Goal: Task Accomplishment & Management: Manage account settings

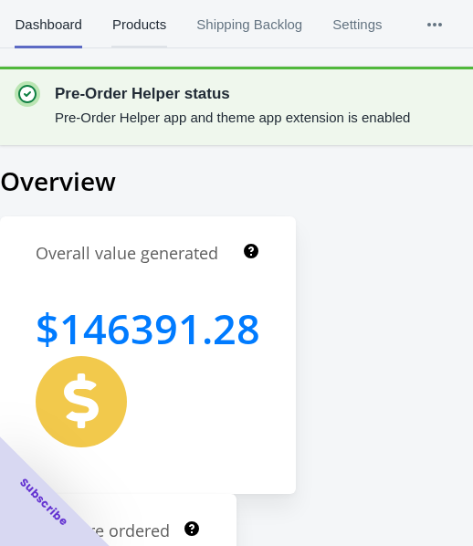
click at [122, 27] on span "Products" at bounding box center [138, 24] width 55 height 47
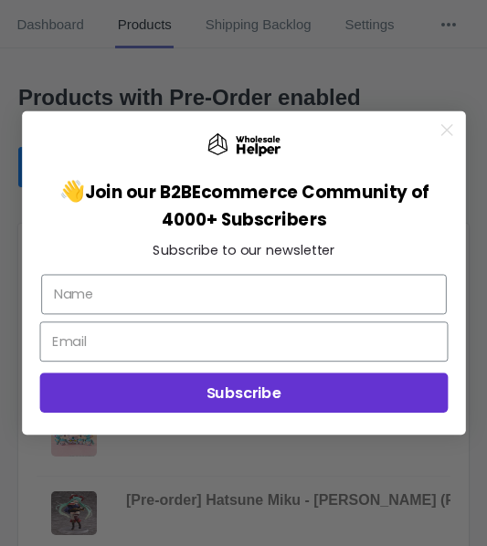
click at [452, 128] on circle "Close dialog" at bounding box center [446, 130] width 25 height 25
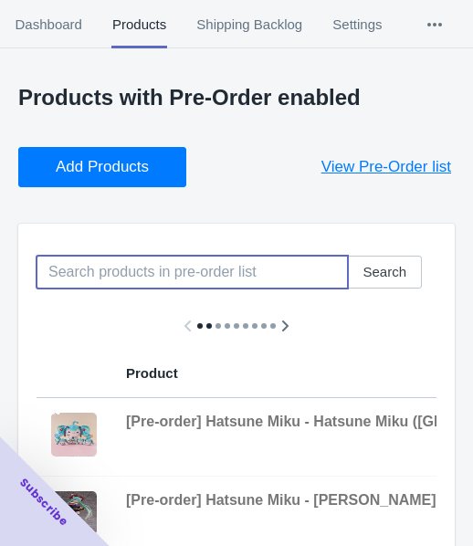
click at [127, 275] on input at bounding box center [192, 272] width 311 height 33
paste input "[Pre-order] Love Live! Nijigasaki High School Idol Club - Lanzhu Zhong Plushie …"
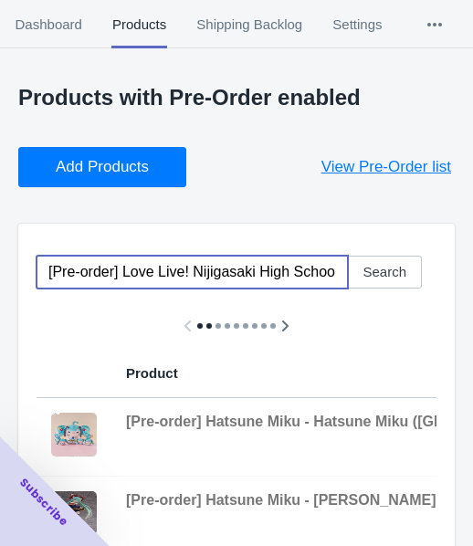
scroll to position [0, 355]
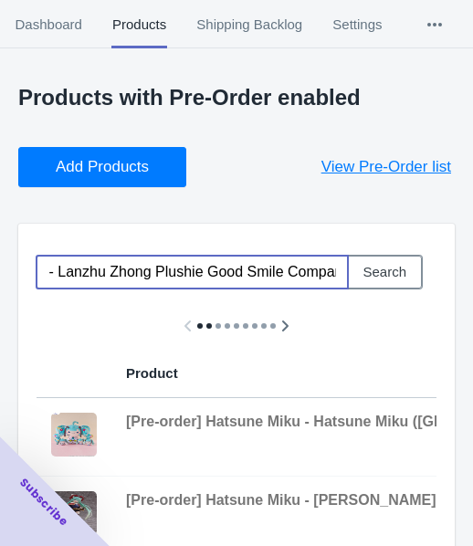
click at [389, 275] on span "Search" at bounding box center [385, 272] width 44 height 15
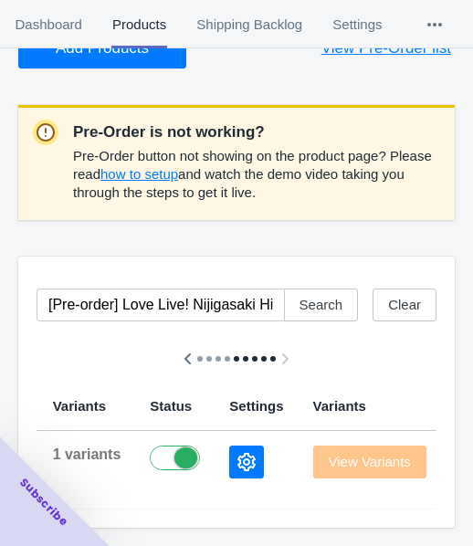
scroll to position [0, 933]
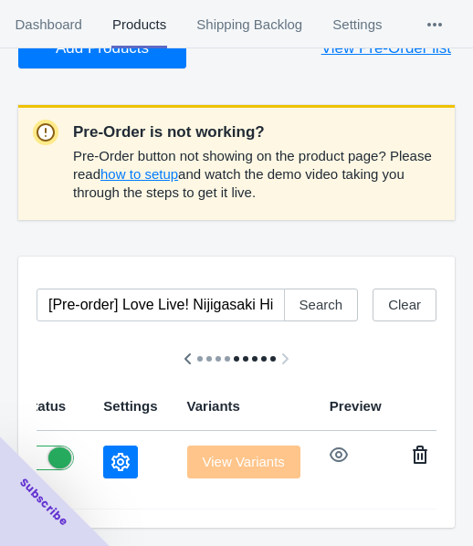
click at [413, 446] on icon "button" at bounding box center [420, 455] width 15 height 18
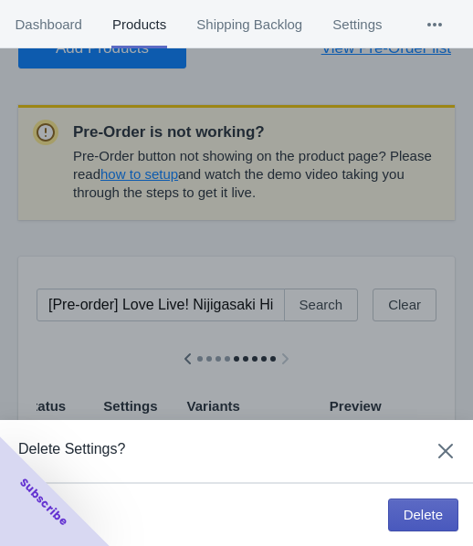
click at [426, 512] on span "Delete" at bounding box center [423, 515] width 39 height 15
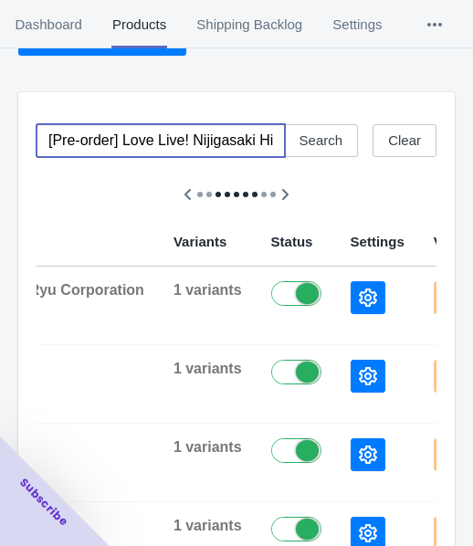
click at [73, 124] on input "[Pre-order] Love Live! Nijigasaki High School Idol Club - Lanzhu Zhong Plushie …" at bounding box center [161, 140] width 248 height 33
paste input "[PERSON_NAME]"
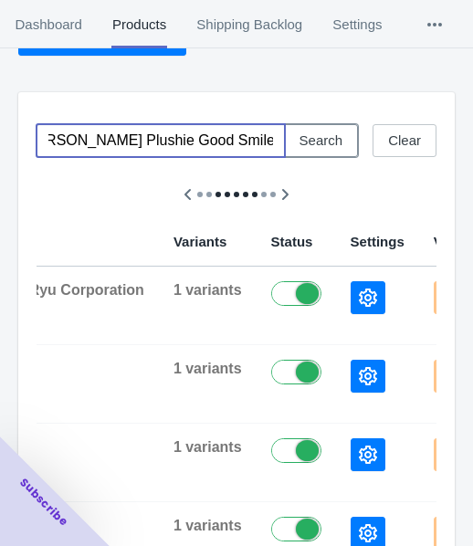
click at [319, 142] on span "Search" at bounding box center [321, 140] width 44 height 15
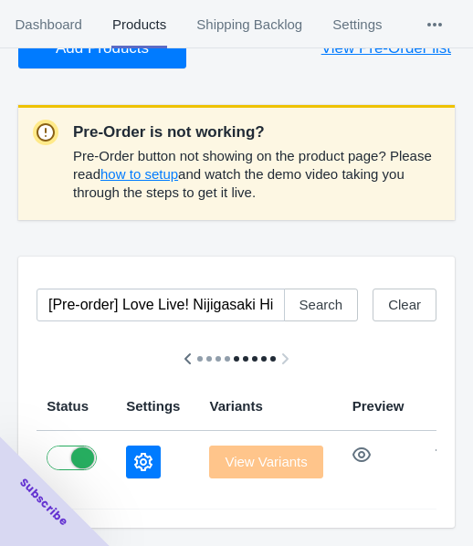
scroll to position [0, 908]
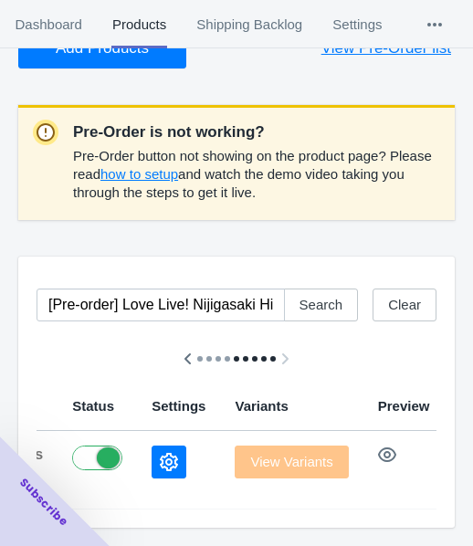
click at [461, 446] on icon "button" at bounding box center [468, 455] width 15 height 18
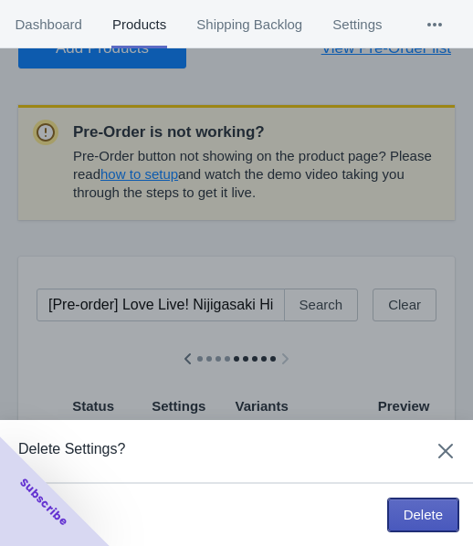
click at [429, 522] on span "Delete" at bounding box center [423, 515] width 39 height 15
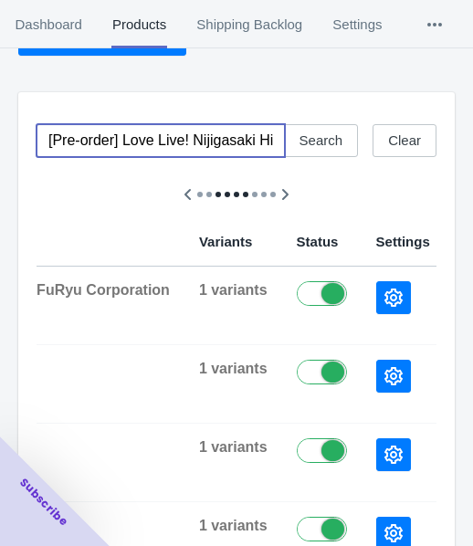
click at [136, 124] on input "[Pre-order] Love Live! Nijigasaki High School Idol Club - [PERSON_NAME] Plushie…" at bounding box center [161, 140] width 248 height 33
paste input "[PERSON_NAME]"
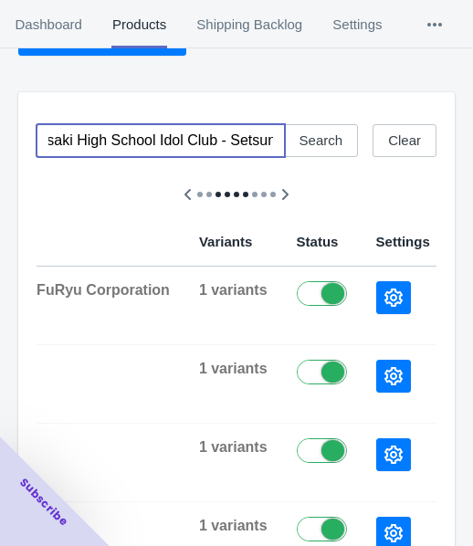
drag, startPoint x: 90, startPoint y: 143, endPoint x: 222, endPoint y: 149, distance: 131.6
click at [222, 149] on input "[Pre-order] Love Live! Nijigasaki High School Idol Club - Setsuna Yuki Plushie …" at bounding box center [161, 140] width 248 height 33
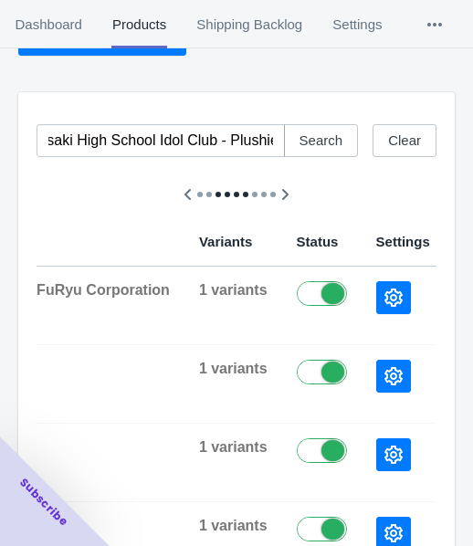
click at [307, 144] on span "Search" at bounding box center [321, 140] width 44 height 15
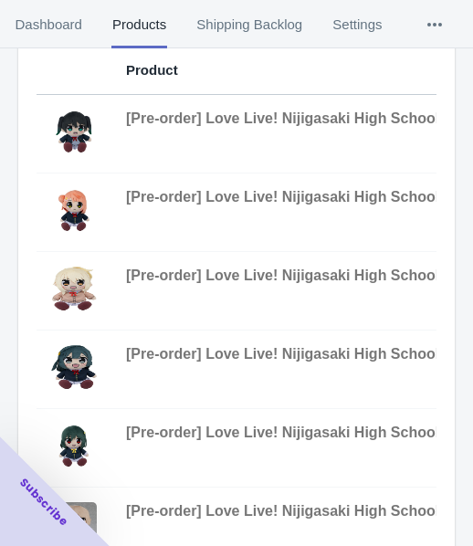
scroll to position [363, 0]
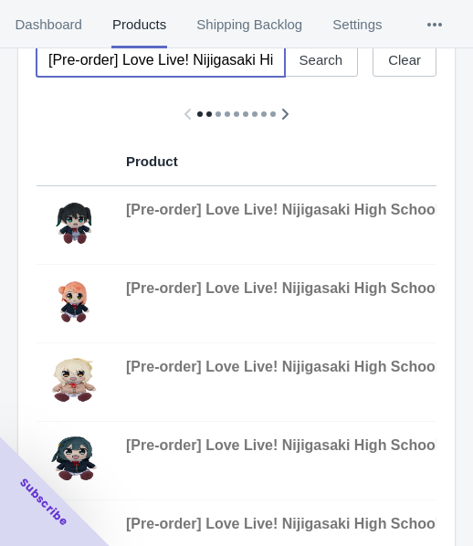
click at [187, 57] on input "[Pre-order] Love Live! Nijigasaki High School Idol Club - Plushie Good Smile Co…" at bounding box center [161, 60] width 248 height 33
paste input "[PERSON_NAME]"
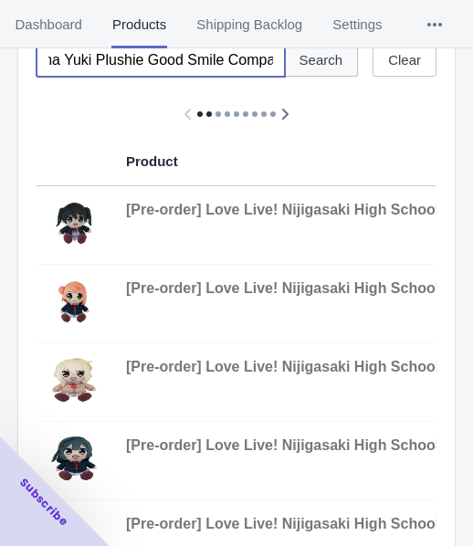
click at [343, 70] on button "Search" at bounding box center [321, 60] width 75 height 33
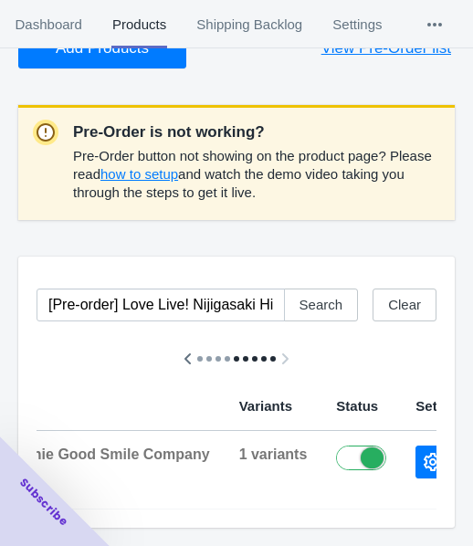
scroll to position [0, 922]
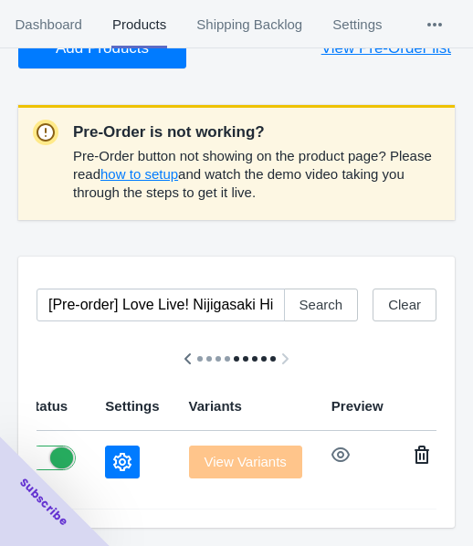
click at [415, 446] on icon "button" at bounding box center [422, 455] width 15 height 18
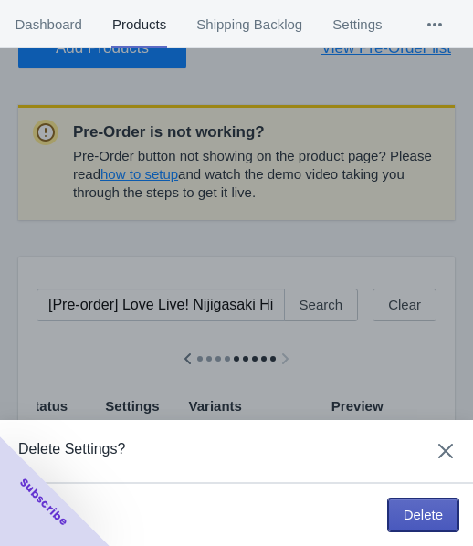
click at [413, 511] on span "Delete" at bounding box center [423, 515] width 39 height 15
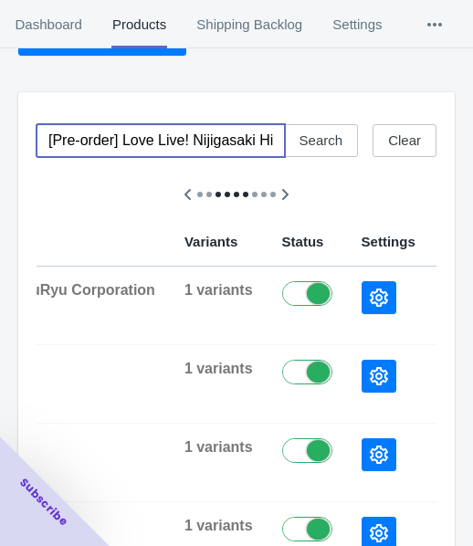
click at [108, 147] on input "[Pre-order] Love Live! Nijigasaki High School Idol Club - Setsuna Yuki Plushie …" at bounding box center [161, 140] width 248 height 33
paste input "[PERSON_NAME]"
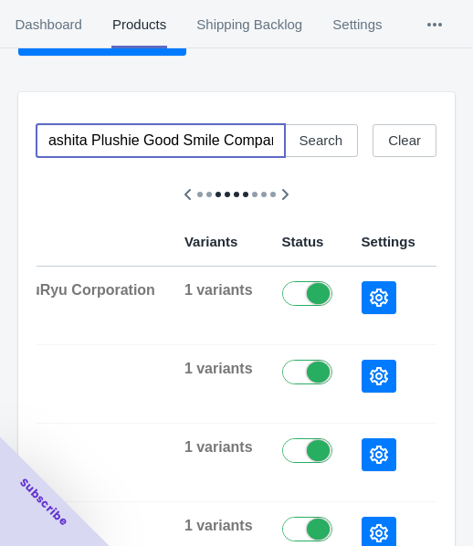
click at [353, 146] on button "Search" at bounding box center [321, 140] width 75 height 33
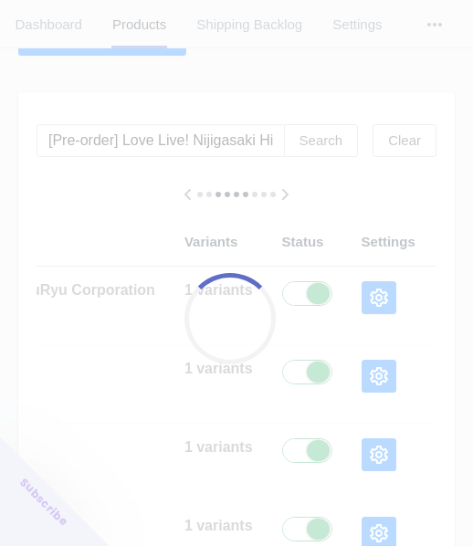
scroll to position [0, 920]
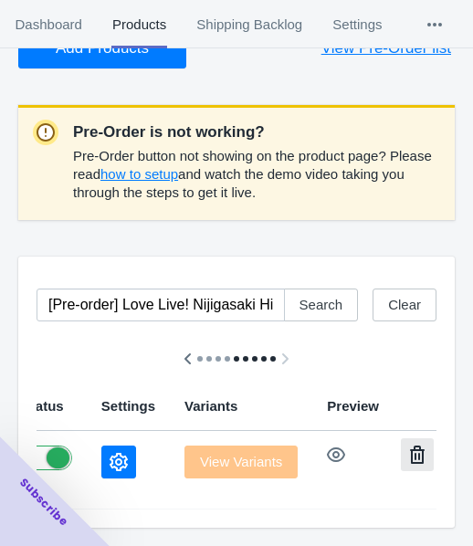
click at [401, 449] on button "button" at bounding box center [417, 454] width 33 height 33
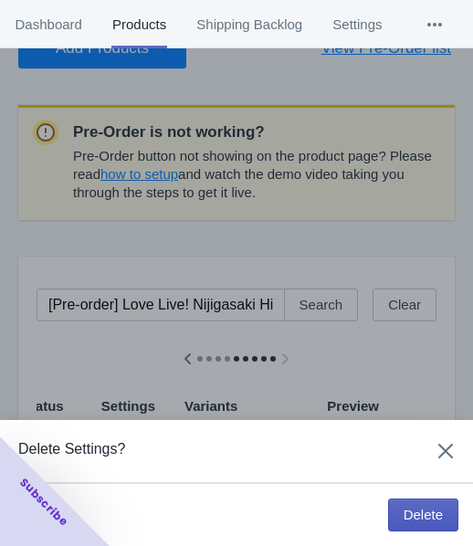
click at [416, 510] on span "Delete" at bounding box center [423, 515] width 39 height 15
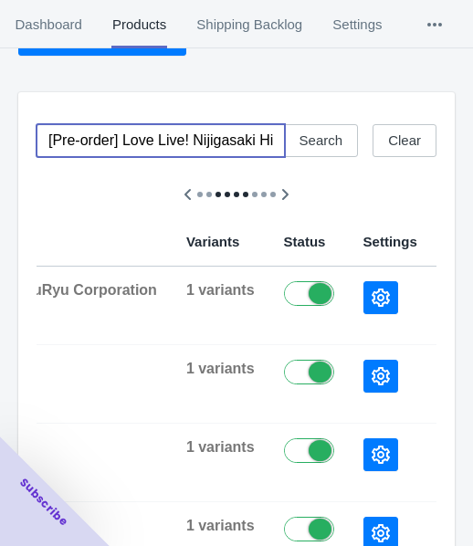
click at [121, 147] on input "[Pre-order] Love Live! Nijigasaki High School Idol Club - Ai Miyashita Plushie …" at bounding box center [161, 140] width 248 height 33
paste input "[PERSON_NAME]"
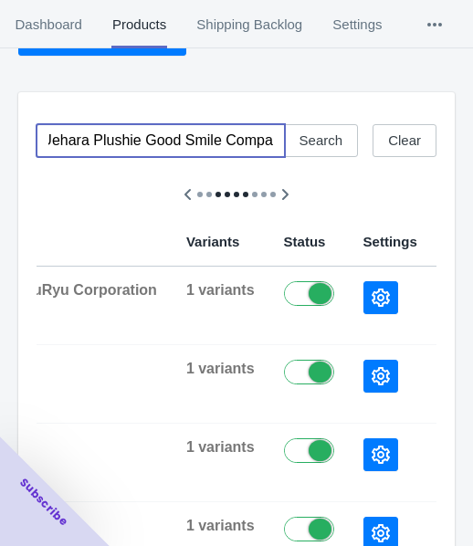
click at [320, 148] on span "Search" at bounding box center [321, 140] width 44 height 15
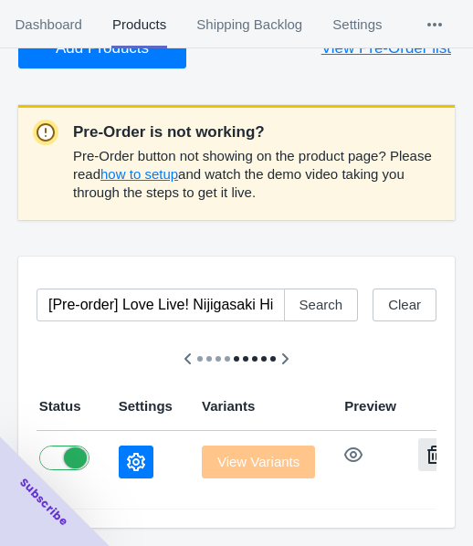
click at [418, 452] on button "button" at bounding box center [434, 454] width 33 height 33
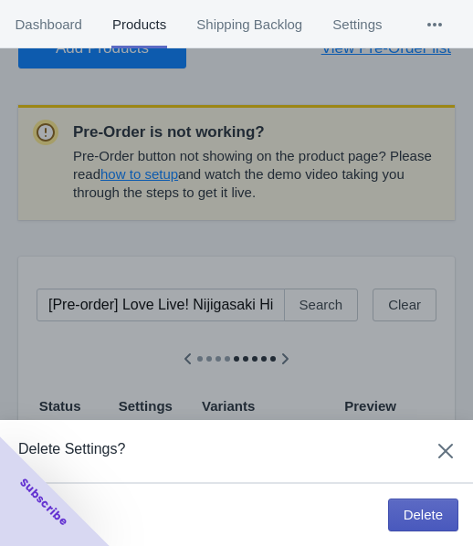
click at [394, 513] on button "Delete" at bounding box center [423, 515] width 70 height 33
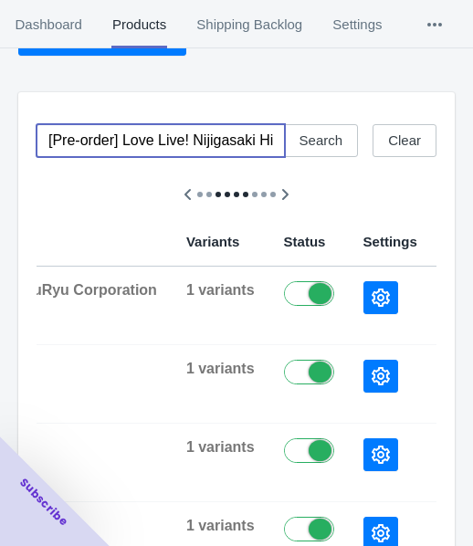
click at [162, 142] on input "[Pre-order] Love Live! Nijigasaki High School Idol Club - Ayumu Uehara Plushie …" at bounding box center [161, 140] width 248 height 33
paste input "[PERSON_NAME]"
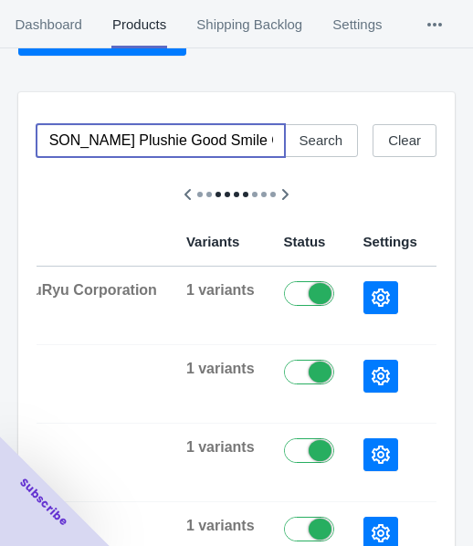
click at [320, 152] on button "Search" at bounding box center [321, 140] width 75 height 33
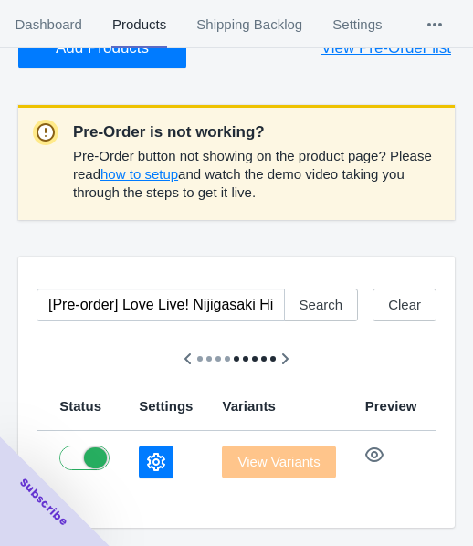
scroll to position [0, 913]
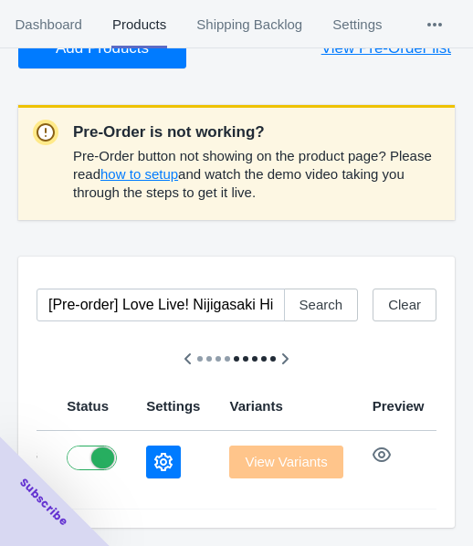
click at [454, 446] on icon "button" at bounding box center [463, 455] width 18 height 18
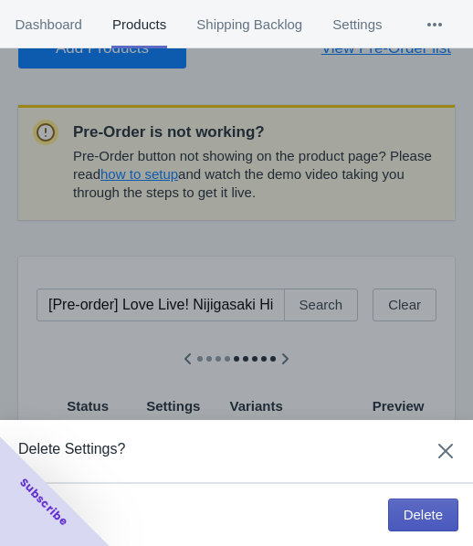
click at [412, 510] on span "Delete" at bounding box center [423, 515] width 39 height 15
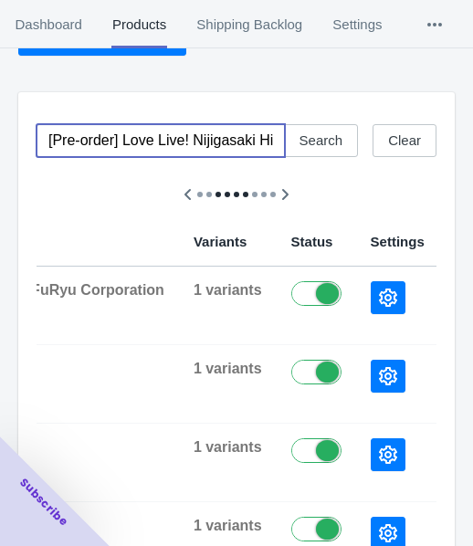
click at [146, 131] on input "[Pre-order] Love Live! Nijigasaki High School Idol Club - [PERSON_NAME] Plushie…" at bounding box center [161, 140] width 248 height 33
paste input "ycoris Recoil - [PERSON_NAME] Nendoroid"
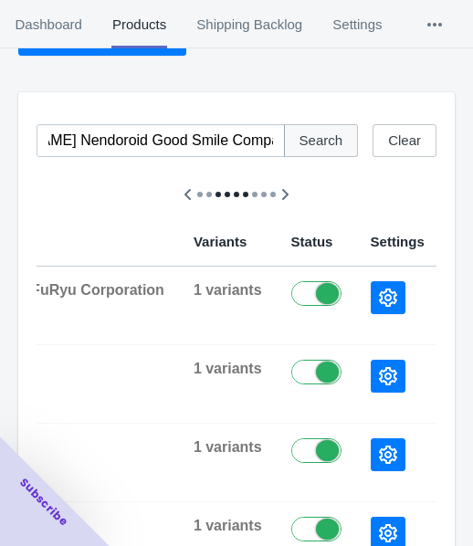
click at [317, 141] on span "Search" at bounding box center [321, 140] width 44 height 15
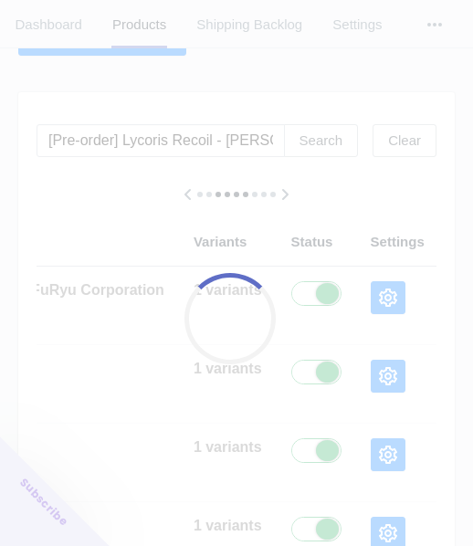
scroll to position [0, 767]
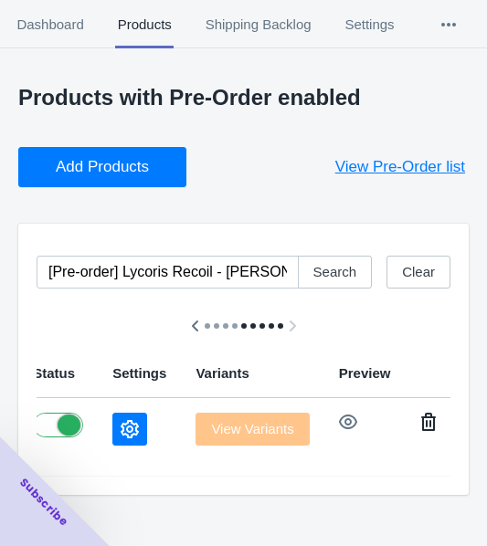
click at [421, 429] on icon "button" at bounding box center [428, 422] width 15 height 18
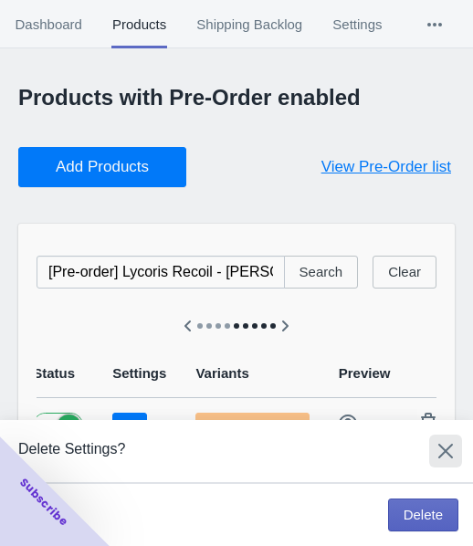
click at [447, 450] on icon "Close" at bounding box center [445, 451] width 15 height 15
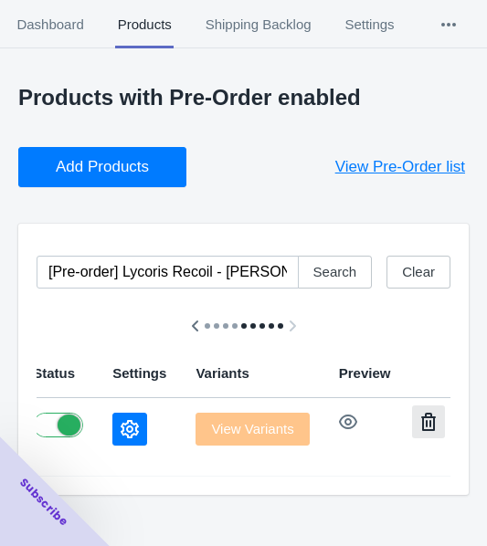
click at [412, 428] on button "button" at bounding box center [428, 421] width 33 height 33
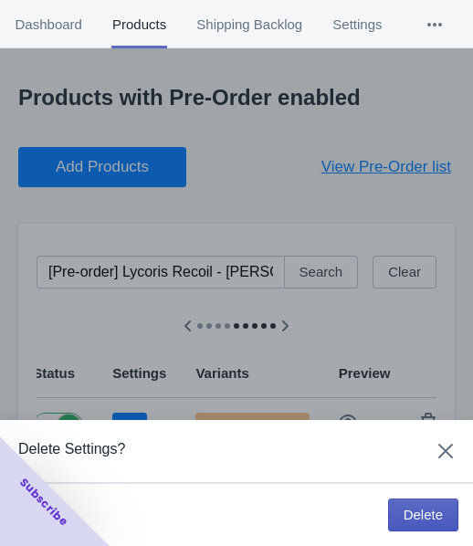
click at [424, 510] on span "Delete" at bounding box center [423, 515] width 39 height 15
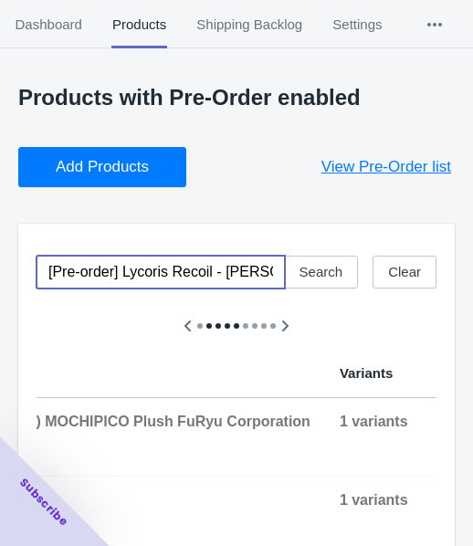
click at [125, 265] on input "[Pre-order] Lycoris Recoil - [PERSON_NAME] Nendoroid Good Smile Company" at bounding box center [161, 272] width 248 height 33
paste input "KILL la KILL - [PERSON_NAME] (Bunny Ver) 1/4 Scale Figure FREEing"
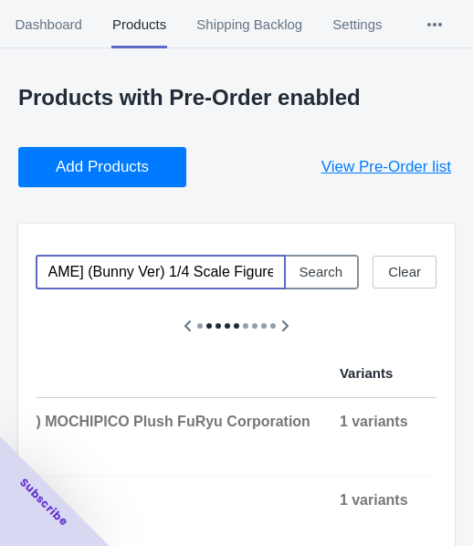
click at [325, 268] on span "Search" at bounding box center [321, 272] width 44 height 15
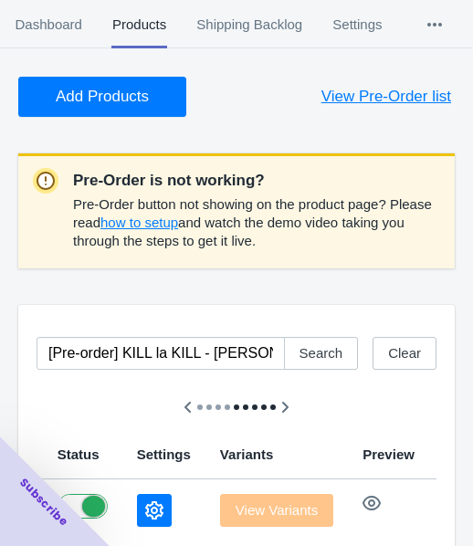
scroll to position [131, 0]
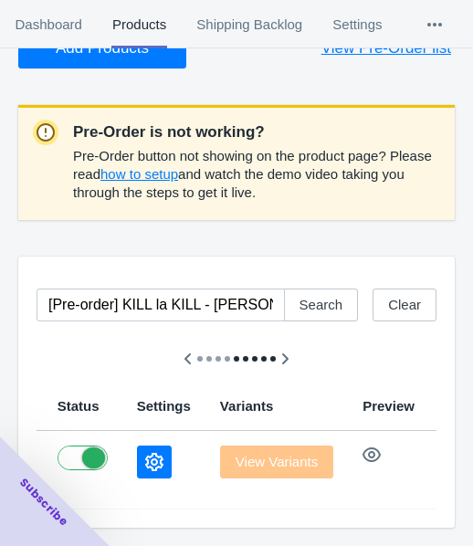
click at [444, 449] on icon "button" at bounding box center [453, 455] width 18 height 18
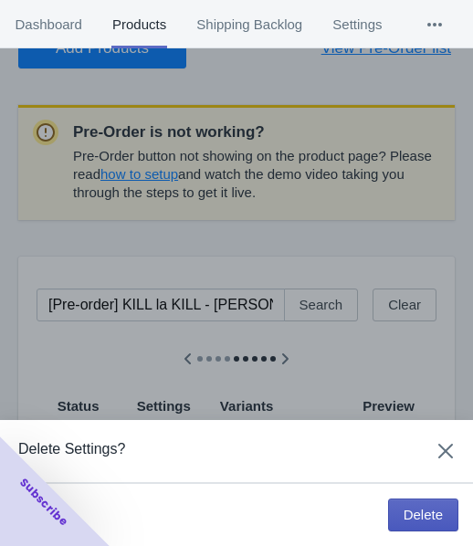
click at [407, 502] on button "Delete" at bounding box center [423, 515] width 70 height 33
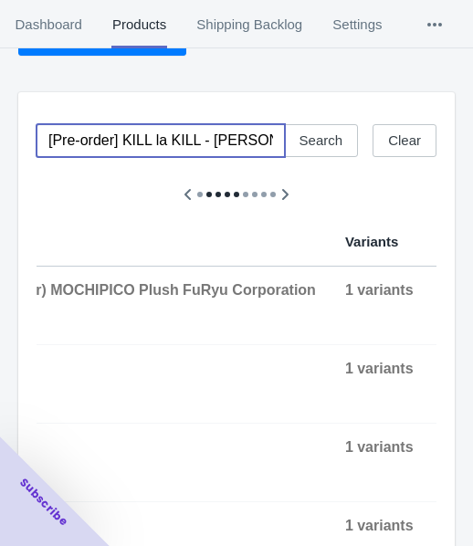
click at [119, 142] on input "[Pre-order] KILL la KILL - [PERSON_NAME] (Bunny Ver) 1/4 Scale Figure FREEing" at bounding box center [161, 140] width 248 height 33
paste input "Lycoris Recoil - [PERSON_NAME] Nendoroid Good Smile Company"
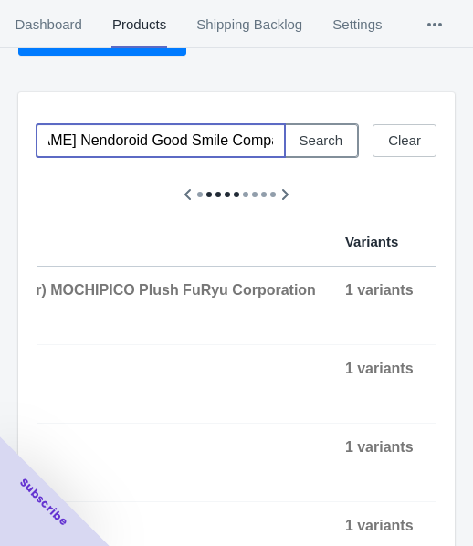
click at [347, 139] on button "Search" at bounding box center [321, 140] width 75 height 33
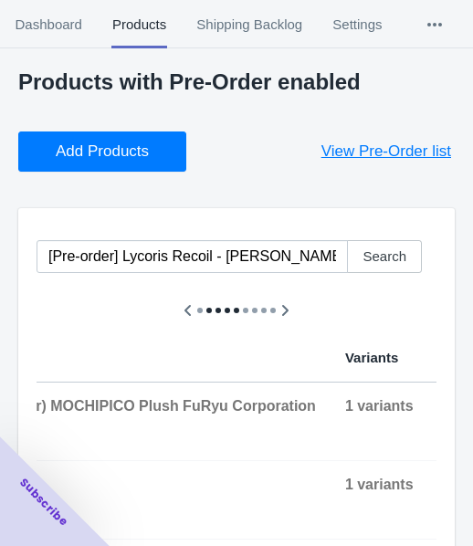
scroll to position [0, 0]
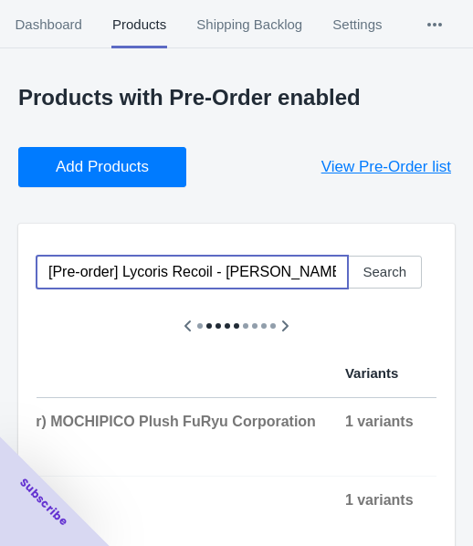
click at [150, 261] on input "[Pre-order] Lycoris Recoil - [PERSON_NAME] Nendoroid Good Smile Company" at bounding box center [192, 272] width 311 height 33
click at [151, 261] on input "[Pre-order] Lycoris Recoil - [PERSON_NAME] Nendoroid Good Smile Company" at bounding box center [192, 272] width 311 height 33
paste input "[PERSON_NAME] Series - [PERSON_NAME] (Light Novel Edition) 1/7 Scale Figure KAD…"
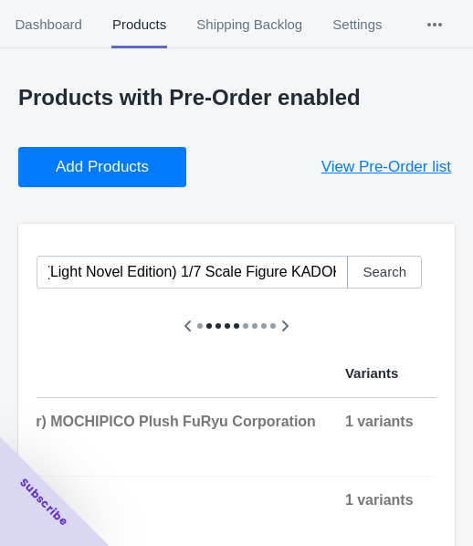
click at [389, 265] on span "Search" at bounding box center [385, 272] width 44 height 15
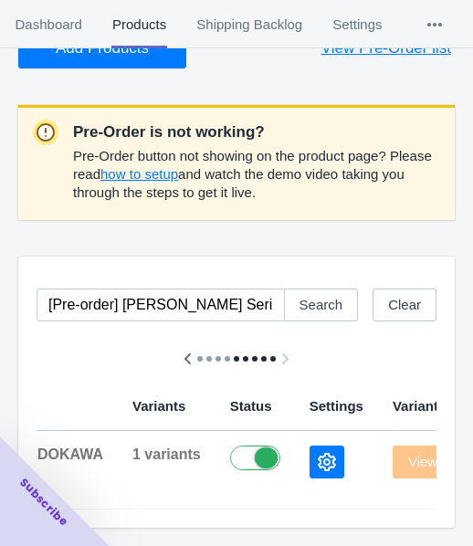
scroll to position [0, 959]
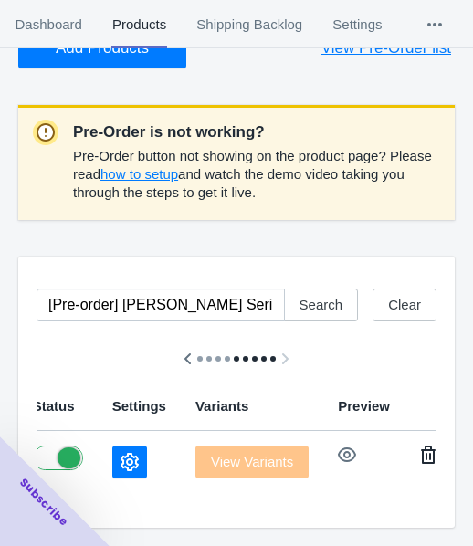
click at [412, 445] on button "button" at bounding box center [428, 454] width 33 height 33
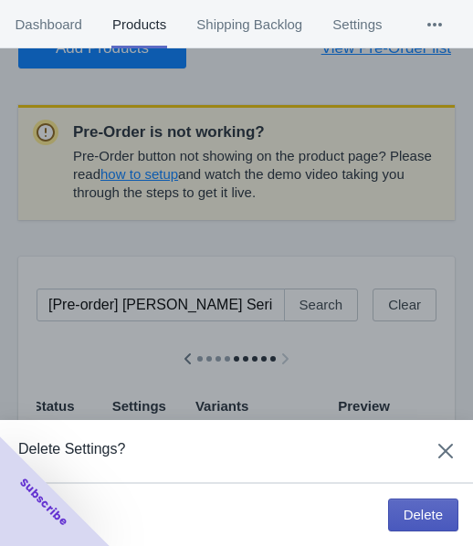
click at [401, 510] on button "Delete" at bounding box center [423, 515] width 70 height 33
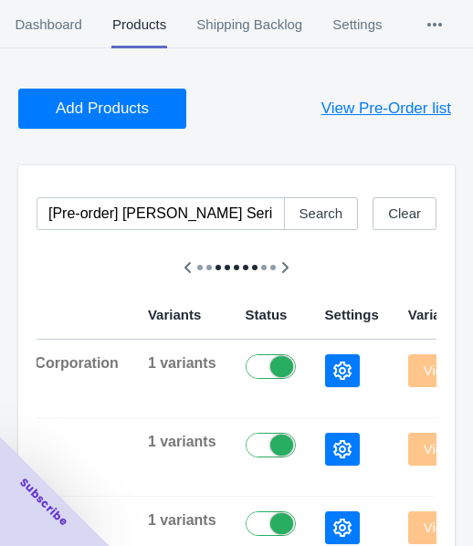
scroll to position [91, 0]
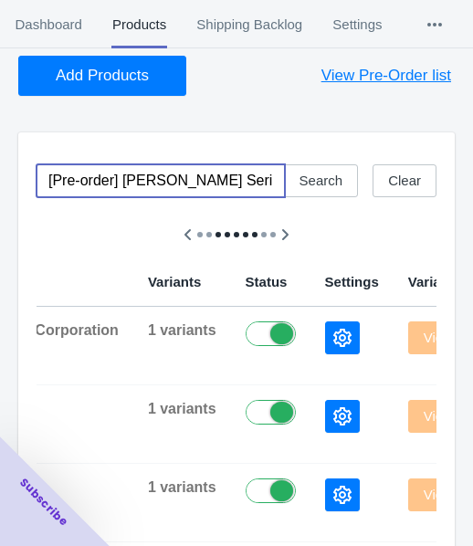
click at [134, 177] on input "[Pre-order] [PERSON_NAME] Series - [PERSON_NAME] (Light Novel Edition) 1/7 Scal…" at bounding box center [161, 180] width 248 height 33
drag, startPoint x: 134, startPoint y: 177, endPoint x: 175, endPoint y: 175, distance: 41.1
click at [134, 176] on input "[Pre-order] [PERSON_NAME] Series - [PERSON_NAME] (Light Novel Edition) 1/7 Scal…" at bounding box center [161, 180] width 248 height 33
paste input "Goddess of Victory: [PERSON_NAME] Max Factory"
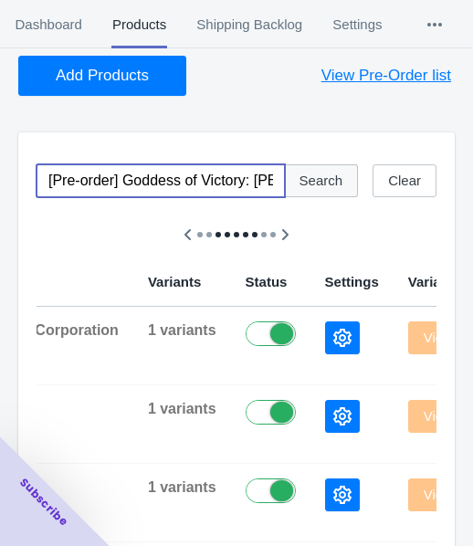
scroll to position [0, 179]
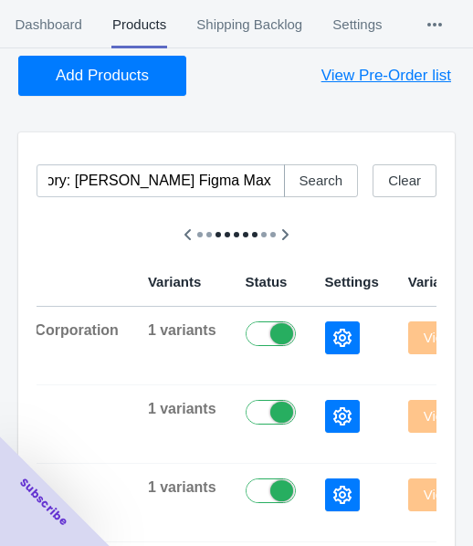
click at [320, 186] on span "Search" at bounding box center [321, 180] width 44 height 15
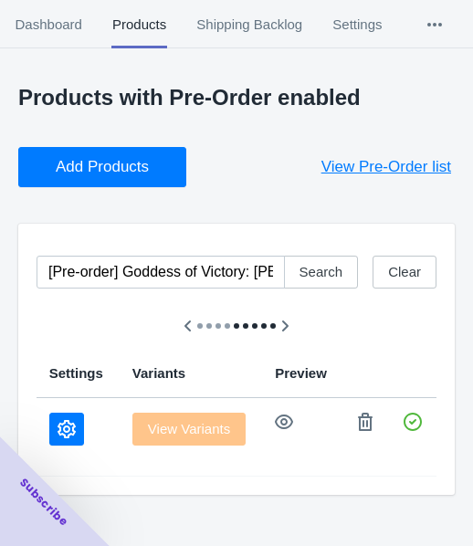
scroll to position [0, 677]
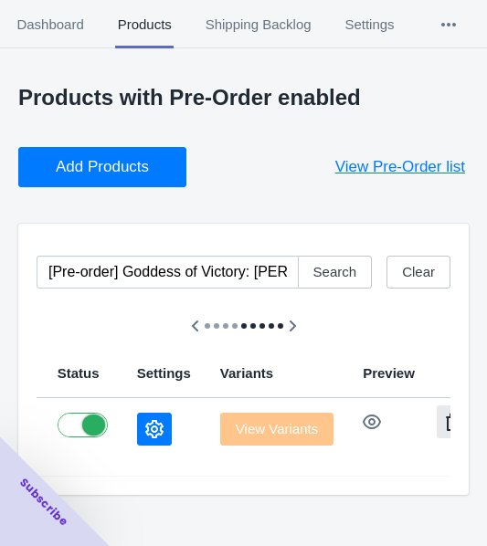
click at [444, 422] on icon "button" at bounding box center [453, 422] width 18 height 18
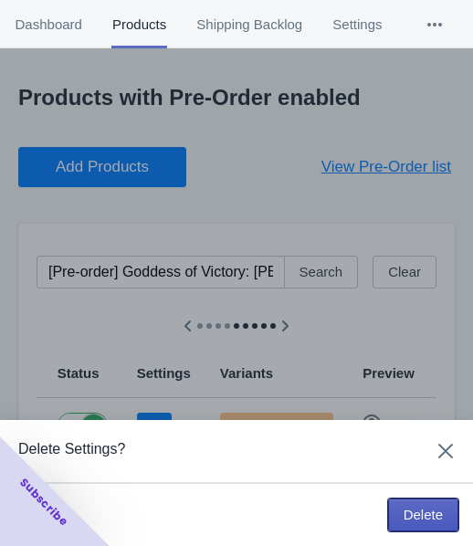
click at [411, 510] on span "Delete" at bounding box center [423, 515] width 39 height 15
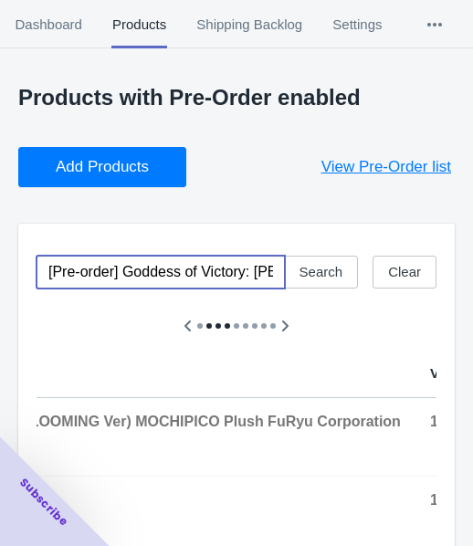
click at [142, 281] on input "[Pre-order] Goddess of Victory: [PERSON_NAME] Figma Max Factory" at bounding box center [161, 272] width 248 height 33
paste input "Overlord - Ainz Ooal Gown POP UP PARADE SP Good Smile Compan"
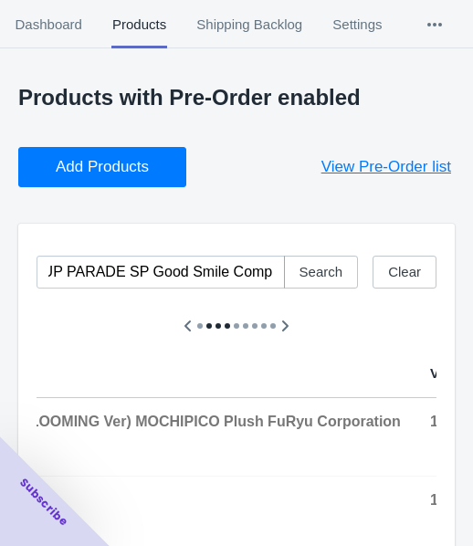
click at [340, 279] on span "Search" at bounding box center [321, 272] width 44 height 15
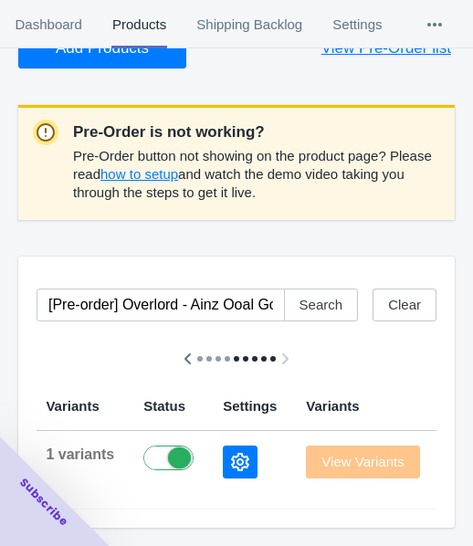
scroll to position [0, 804]
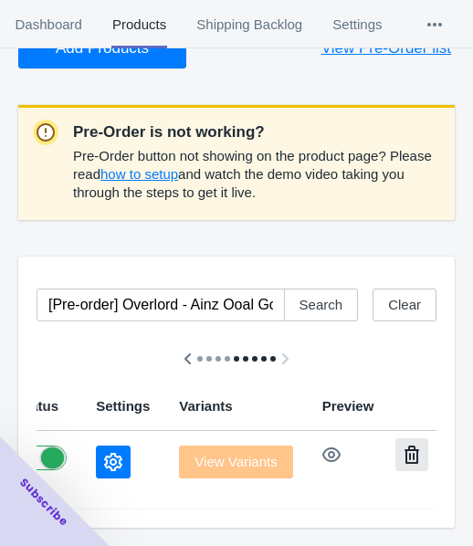
click at [403, 446] on icon "button" at bounding box center [412, 455] width 18 height 18
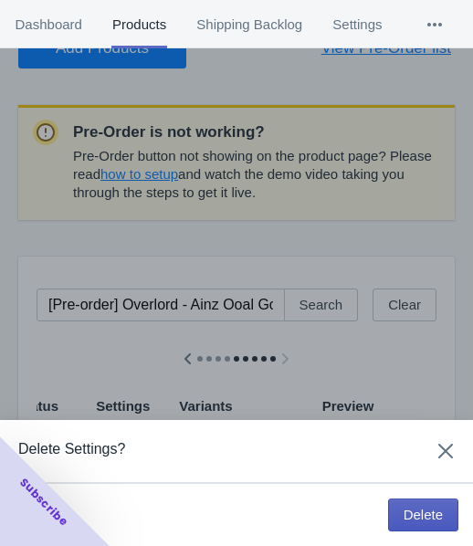
click at [405, 518] on span "Delete" at bounding box center [423, 515] width 39 height 15
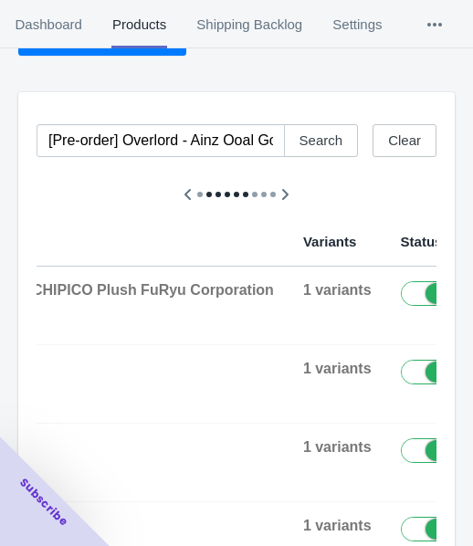
scroll to position [40, 0]
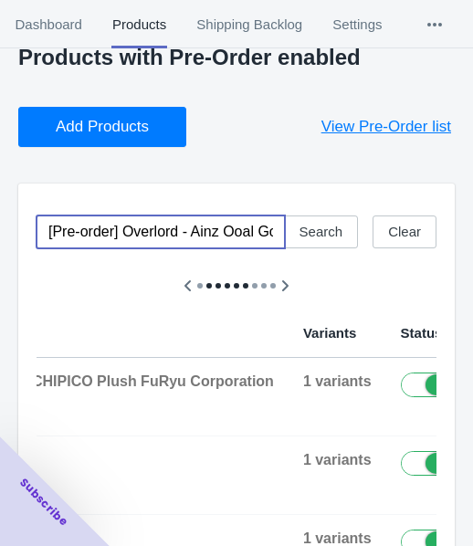
click at [163, 217] on input "[Pre-order] Overlord - Ainz Ooal Gown POP UP PARADE SP Good Smile Company" at bounding box center [161, 231] width 248 height 33
paste input "[DATE] Night Funkin' - Boyfriend Nendoroid"
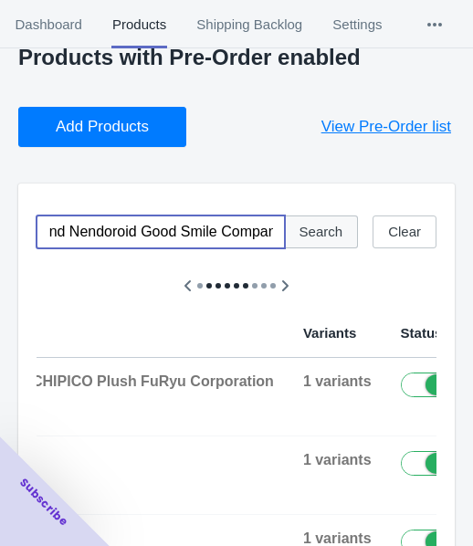
click at [310, 244] on button "Search" at bounding box center [321, 231] width 75 height 33
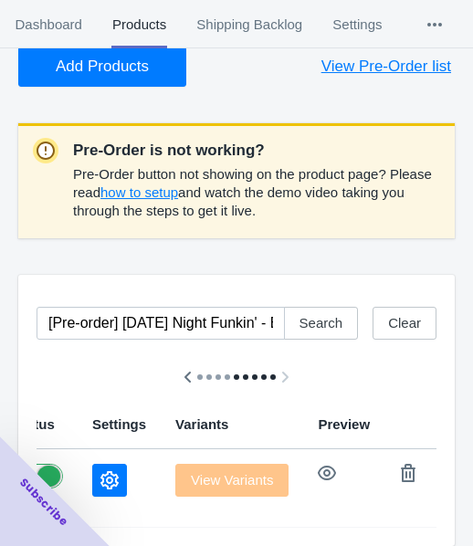
scroll to position [131, 0]
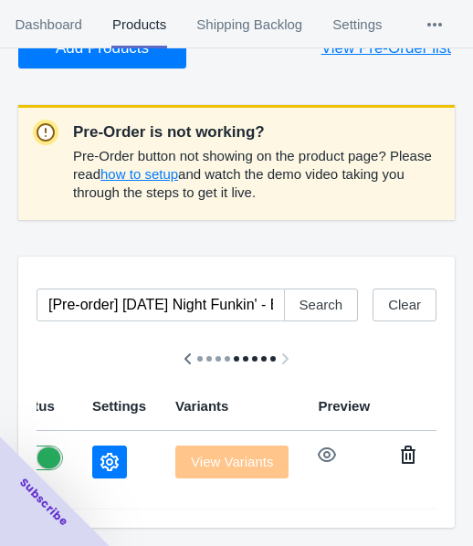
click at [399, 446] on icon "button" at bounding box center [408, 455] width 18 height 18
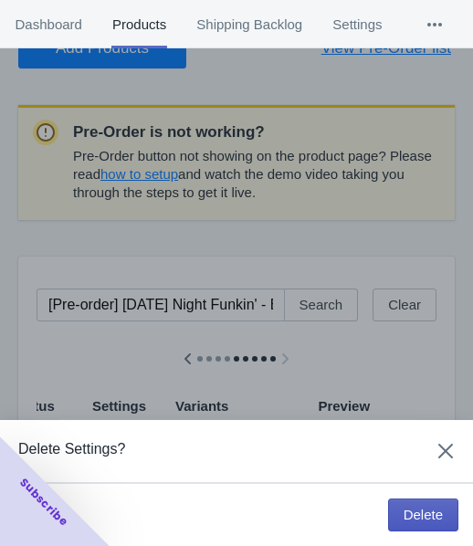
click at [408, 501] on button "Delete" at bounding box center [423, 515] width 70 height 33
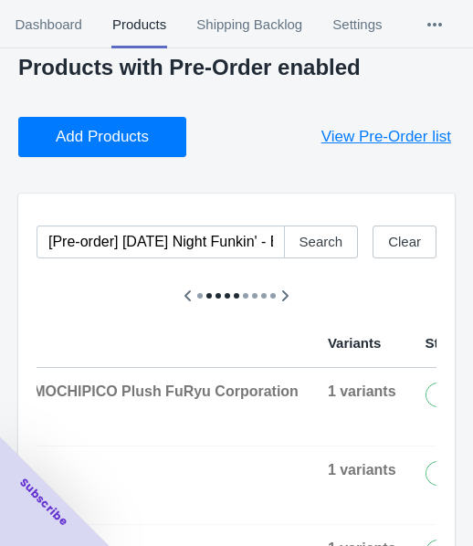
scroll to position [0, 0]
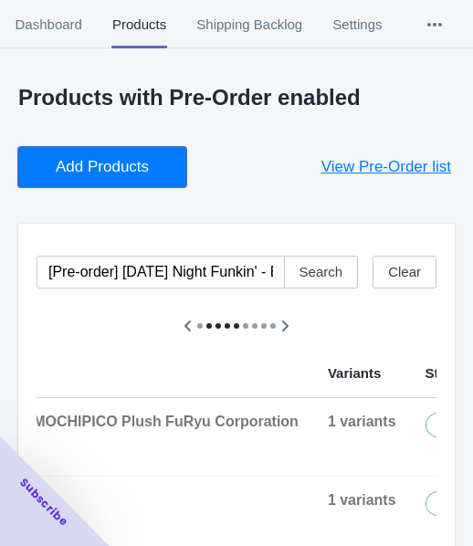
click at [135, 172] on span "Add Products" at bounding box center [102, 167] width 93 height 18
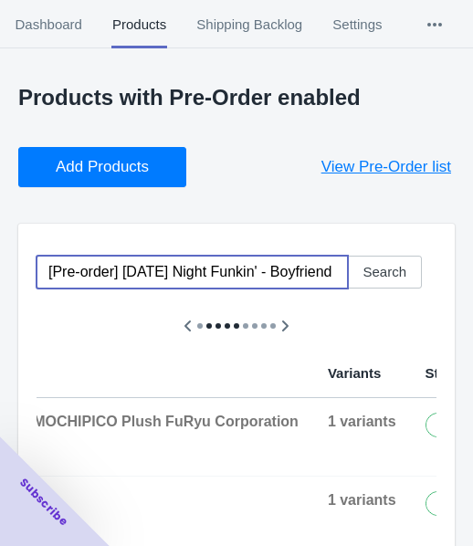
click at [196, 283] on input "[Pre-order] [DATE] Night Funkin' - Boyfriend Nendoroid Good Smile Company" at bounding box center [192, 272] width 311 height 33
paste input "Lycoris Recoil - [PERSON_NAME]"
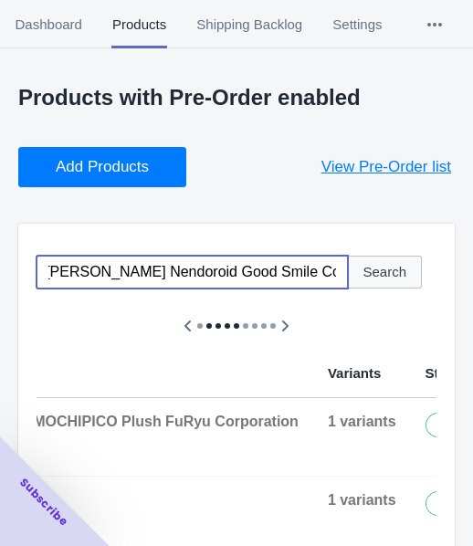
click at [376, 270] on span "Search" at bounding box center [385, 272] width 44 height 15
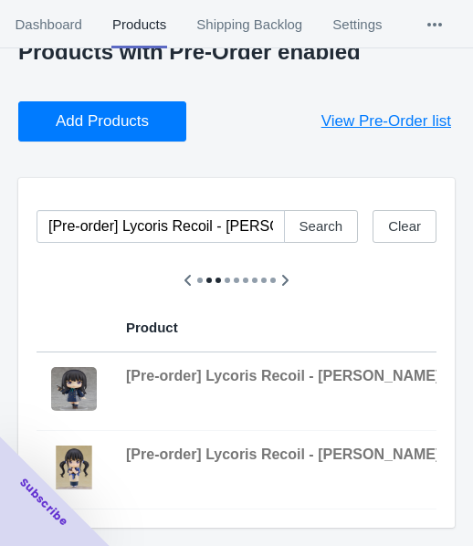
scroll to position [0, 949]
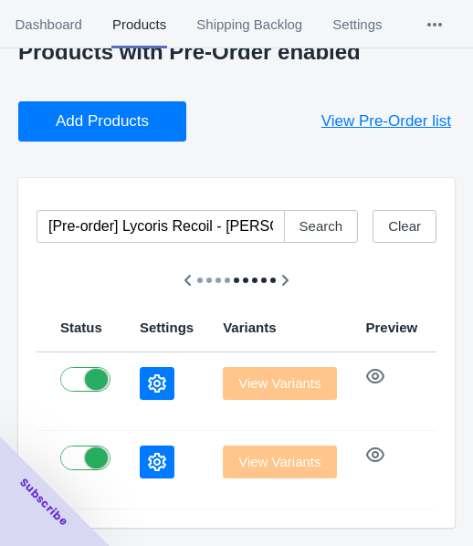
click at [448, 367] on icon "button" at bounding box center [455, 376] width 15 height 18
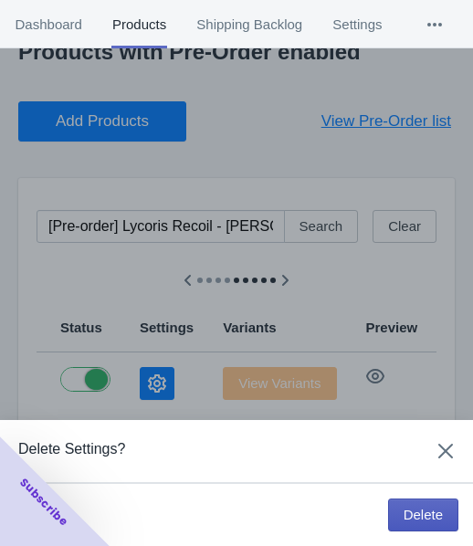
click at [412, 508] on span "Delete" at bounding box center [423, 515] width 39 height 15
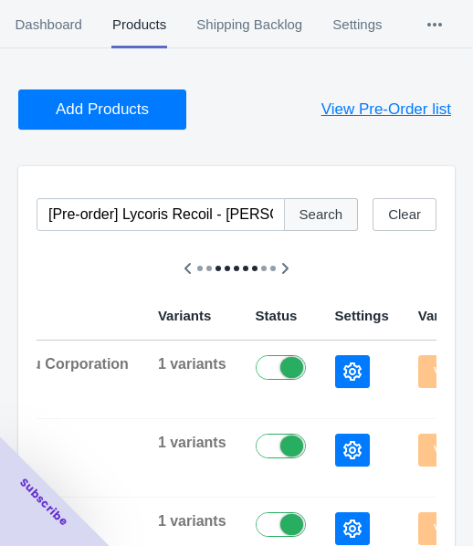
click at [346, 210] on button "Search" at bounding box center [321, 214] width 75 height 33
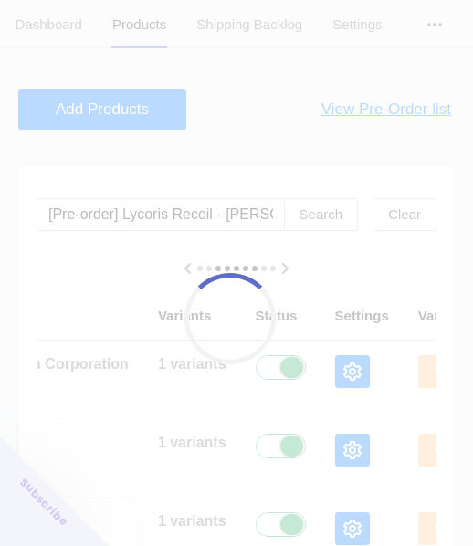
scroll to position [0, 935]
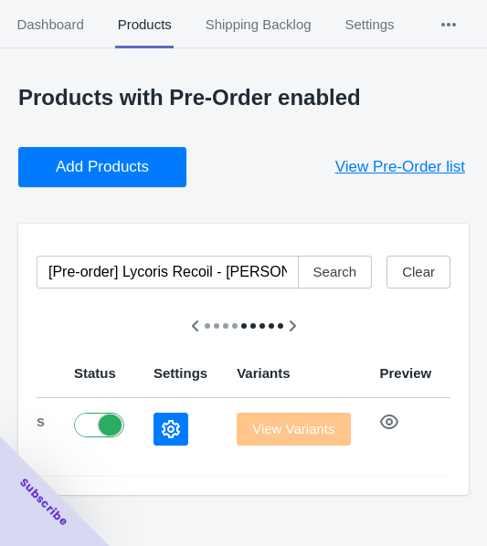
click at [462, 421] on icon "button" at bounding box center [469, 422] width 15 height 18
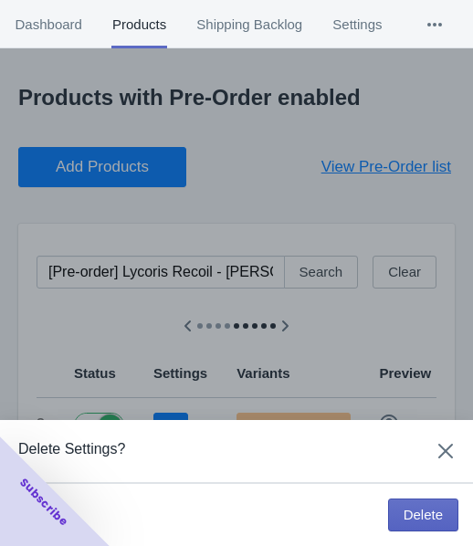
click at [416, 371] on div "Delete Settings? [GEOGRAPHIC_DATA]" at bounding box center [236, 273] width 473 height 546
click at [447, 452] on icon "Close" at bounding box center [445, 451] width 18 height 18
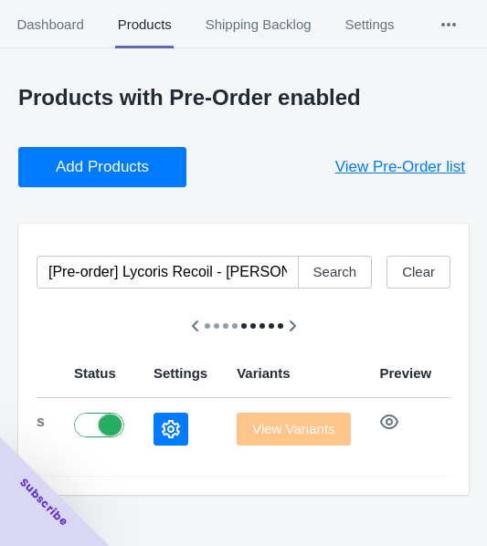
click at [460, 426] on icon "button" at bounding box center [469, 422] width 18 height 18
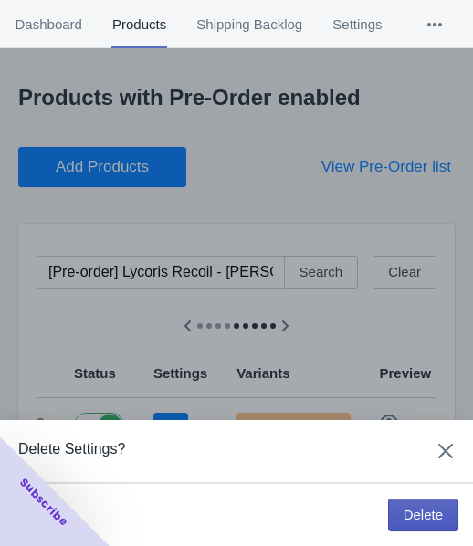
click at [411, 510] on span "Delete" at bounding box center [423, 515] width 39 height 15
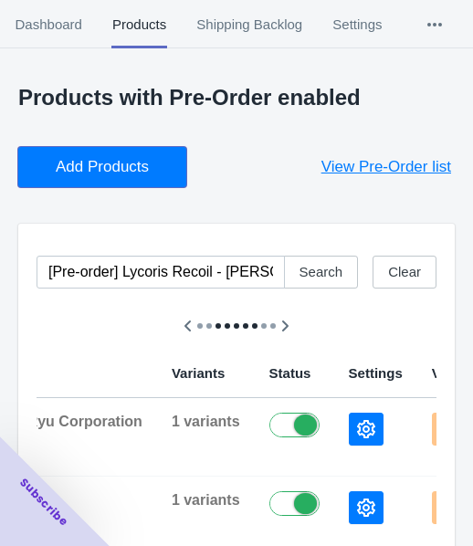
click at [86, 178] on button "Add Products" at bounding box center [102, 167] width 168 height 40
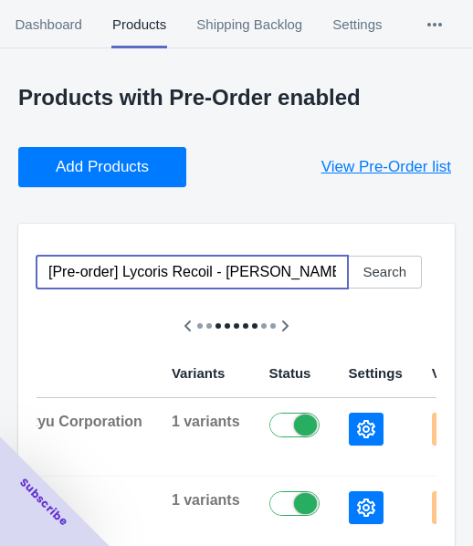
click at [176, 277] on input "[Pre-order] Lycoris Recoil - [PERSON_NAME] Nendoroid Good Smile Company" at bounding box center [192, 272] width 311 height 33
paste input "Overlord - Albedo ([PERSON_NAME] Ver.) 1/7 Scale Figure DMM Factor"
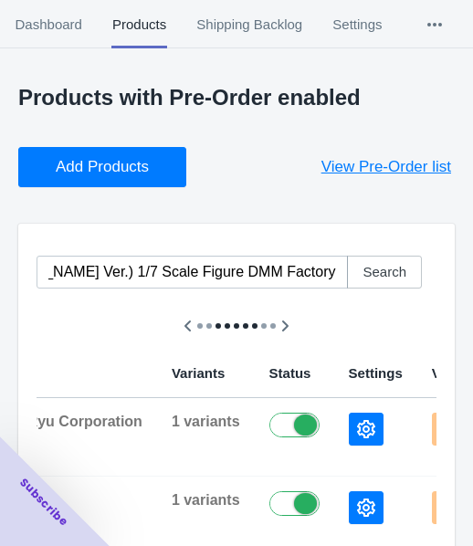
click at [376, 278] on span "Search" at bounding box center [385, 272] width 44 height 15
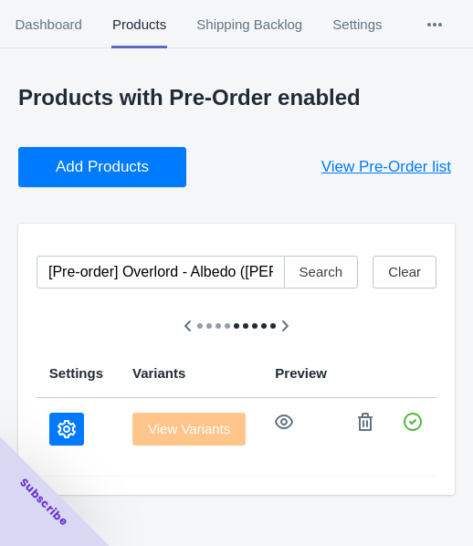
scroll to position [0, 829]
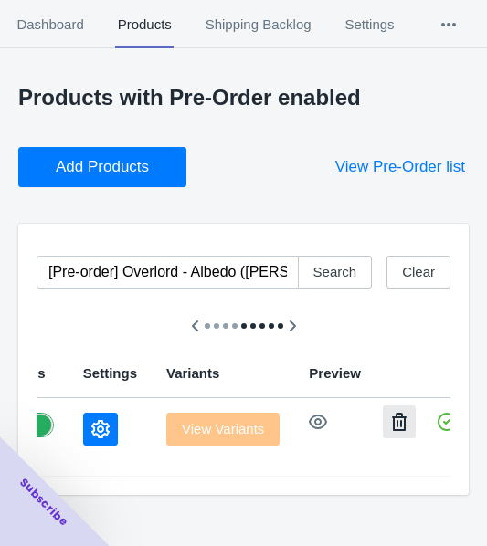
click at [392, 426] on icon "button" at bounding box center [399, 422] width 15 height 18
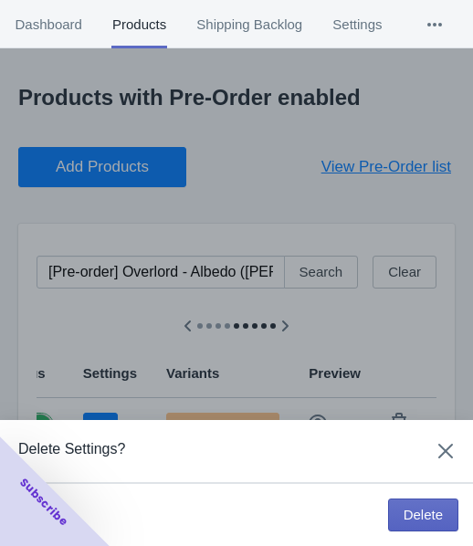
click at [416, 513] on span "Delete" at bounding box center [423, 515] width 39 height 15
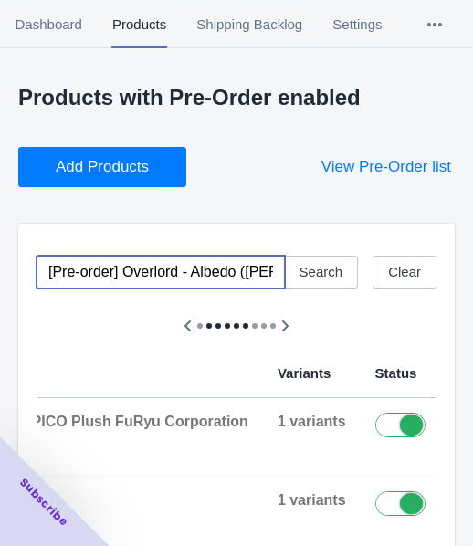
click at [164, 281] on input "[Pre-order] Overlord - Albedo ([PERSON_NAME] Ver.) 1/7 Scale Figure DMM Factory" at bounding box center [161, 272] width 248 height 33
paste input "Blue Archive - Toki PLAMATEA Plastic Model Kit Max"
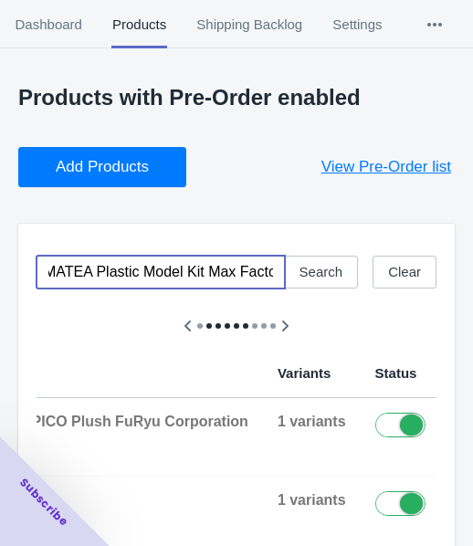
click at [304, 281] on button "Search" at bounding box center [321, 272] width 75 height 33
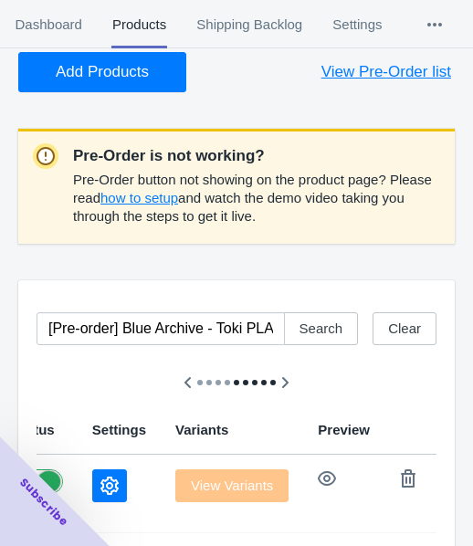
scroll to position [131, 0]
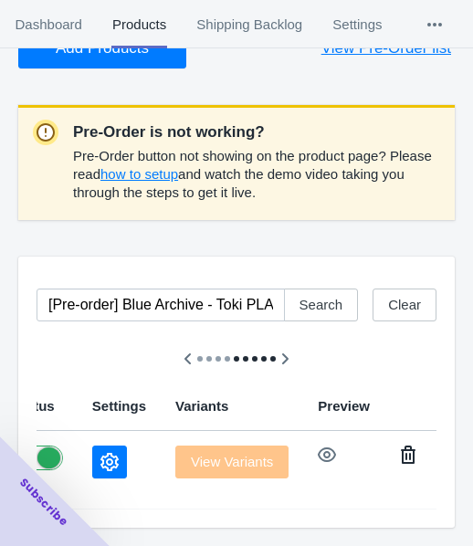
click at [392, 452] on button "button" at bounding box center [408, 454] width 33 height 33
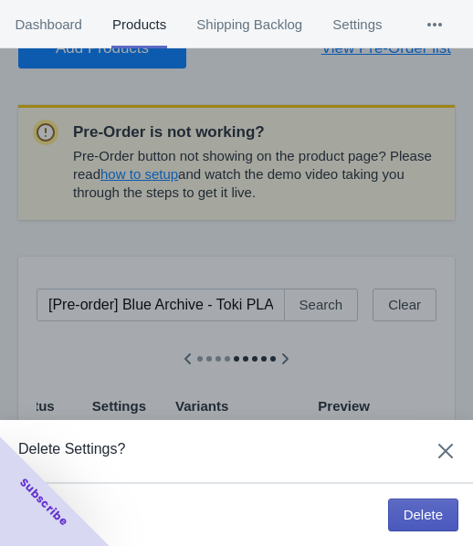
click at [401, 516] on button "Delete" at bounding box center [423, 515] width 70 height 33
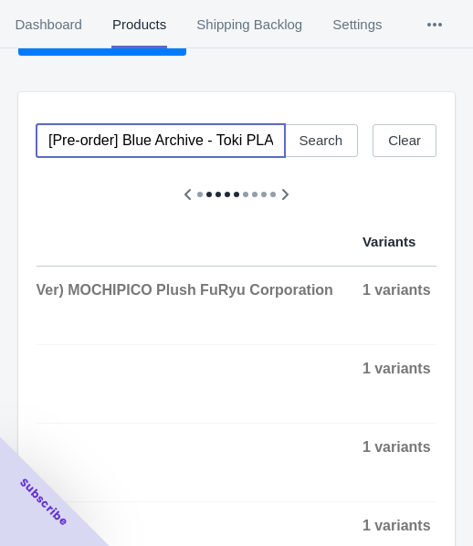
click at [150, 144] on input "[Pre-order] Blue Archive - Toki PLAMATEA Plastic Model Kit Max Factory" at bounding box center [161, 140] width 248 height 33
paste input "Original - [PERSON_NAME] 1/6 Scale Figure Union Creative"
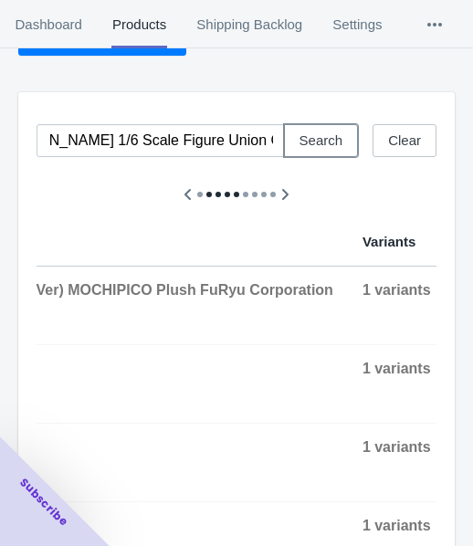
click at [317, 149] on button "Search" at bounding box center [321, 140] width 75 height 33
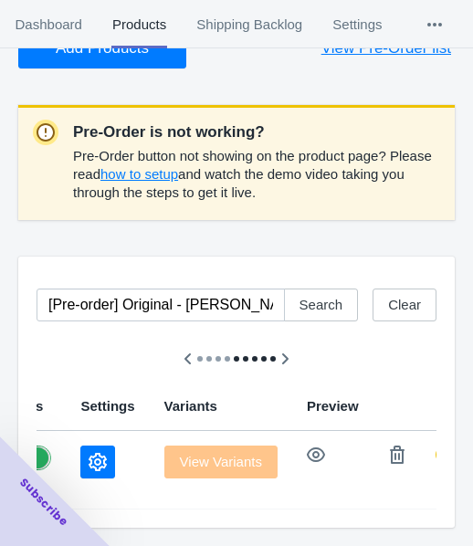
scroll to position [0, 699]
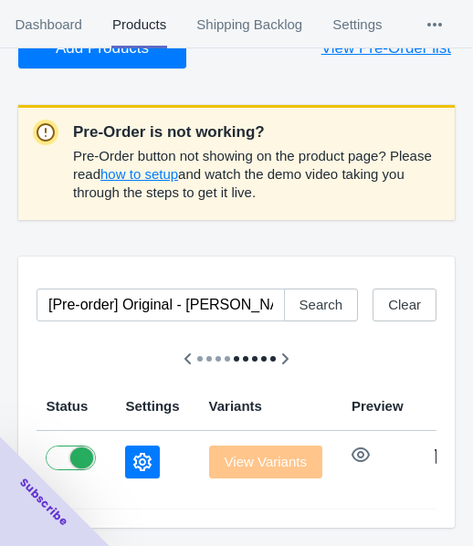
click at [433, 446] on icon "button" at bounding box center [442, 455] width 18 height 18
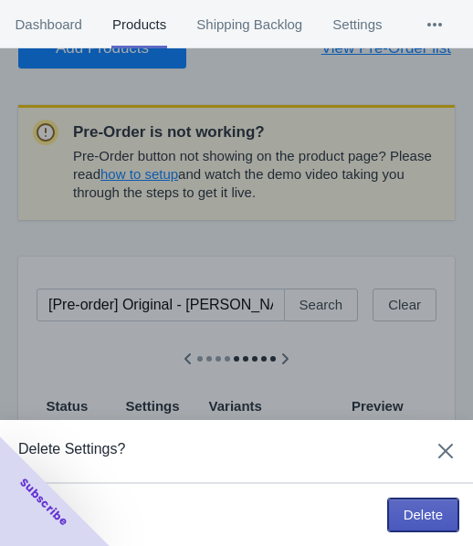
click at [426, 510] on span "Delete" at bounding box center [423, 515] width 39 height 15
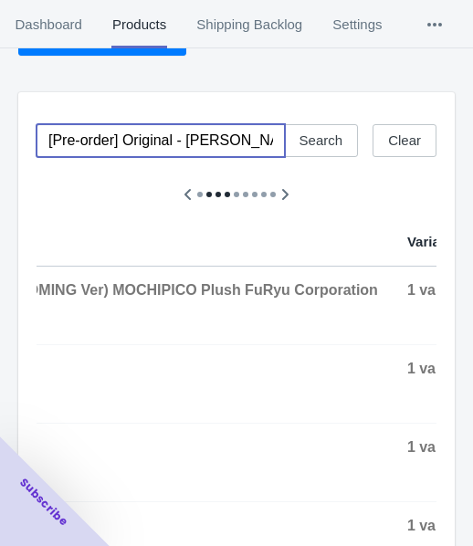
click at [163, 152] on input "[Pre-order] Original - [PERSON_NAME] 1/6 Scale Figure Union Creative" at bounding box center [161, 140] width 248 height 33
paste input "Snowbreak: Containment Zone - Cherno (Apprentice Maid Ver.) 1/6 Scale Figure Ra…"
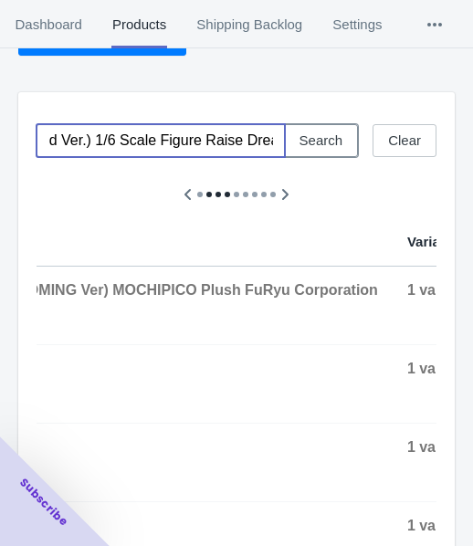
drag, startPoint x: 324, startPoint y: 148, endPoint x: 319, endPoint y: 156, distance: 9.9
click at [324, 147] on span "Search" at bounding box center [321, 140] width 44 height 15
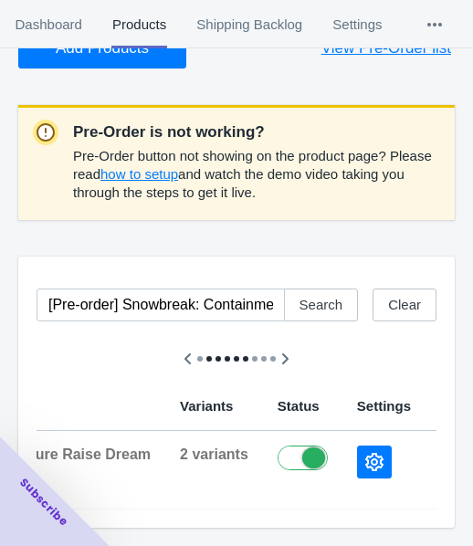
scroll to position [0, 959]
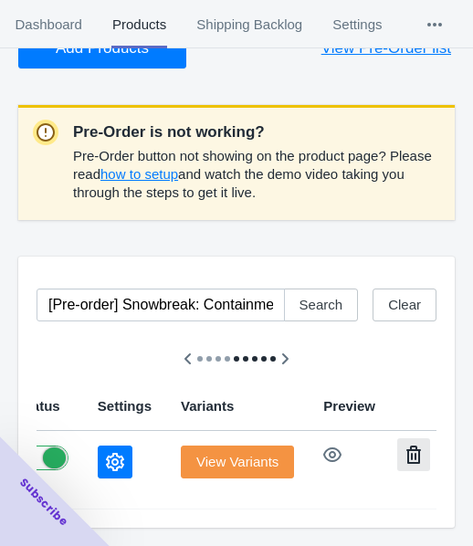
click at [397, 441] on button "button" at bounding box center [413, 454] width 33 height 33
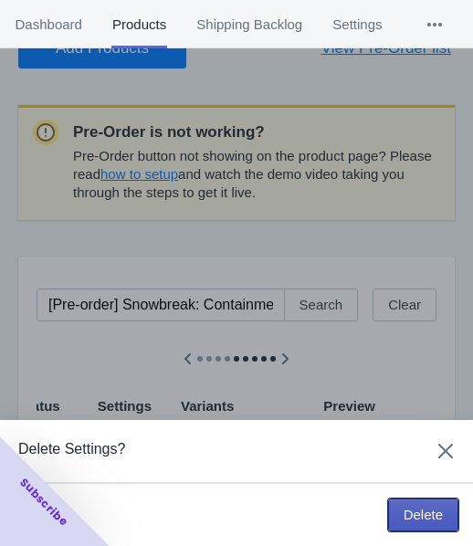
click at [409, 514] on span "Delete" at bounding box center [423, 515] width 39 height 15
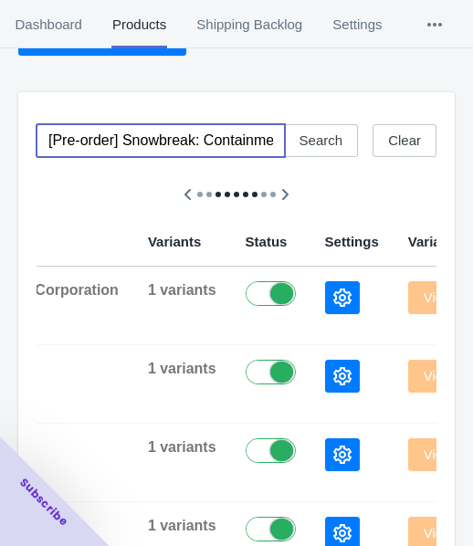
click at [144, 152] on input "[Pre-order] Snowbreak: Containment Zone - Cherno (Apprentice Maid Ver.) 1/6 Sca…" at bounding box center [161, 140] width 248 height 33
paste input "Genshin Impact - Keqing (Resplendent Feast Ver.) 1/8 Scale Figure Myethos"
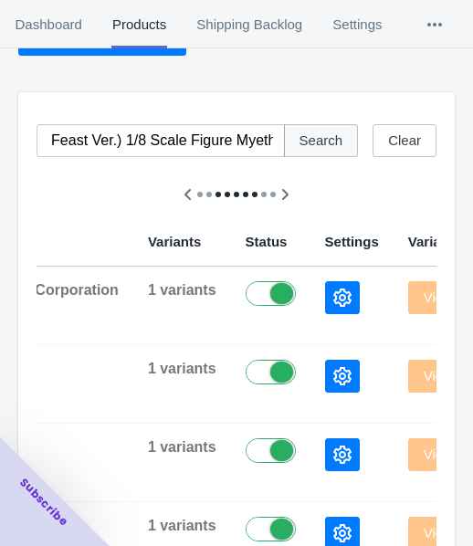
click at [314, 155] on button "Search" at bounding box center [321, 140] width 75 height 33
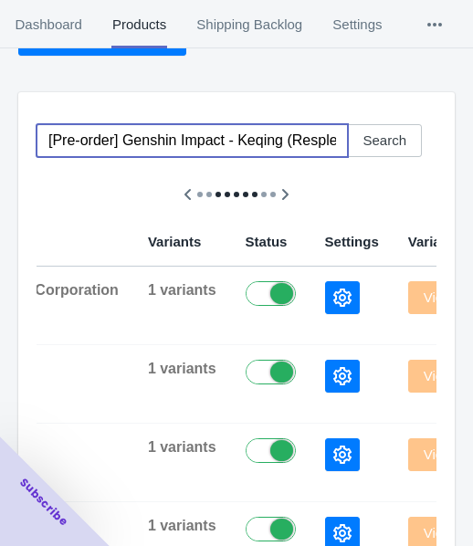
click at [156, 140] on input "[Pre-order] Genshin Impact - Keqing (Resplendent Feast Ver.) 1/8 Scale Figure M…" at bounding box center [192, 140] width 311 height 33
paste input "Seven Deadly Sins - SIN-03 Sloth 1/10 Scale Model Kit MS General"
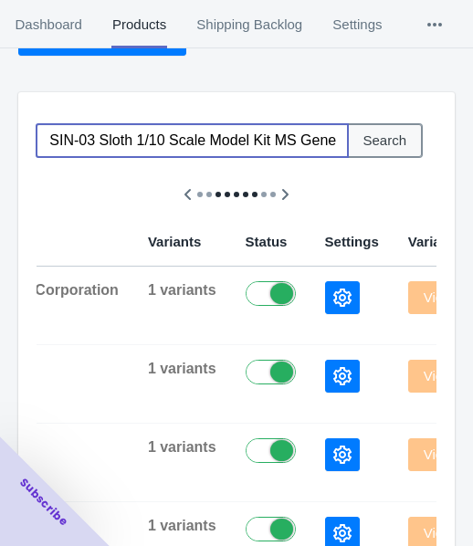
click at [397, 144] on span "Search" at bounding box center [385, 140] width 44 height 15
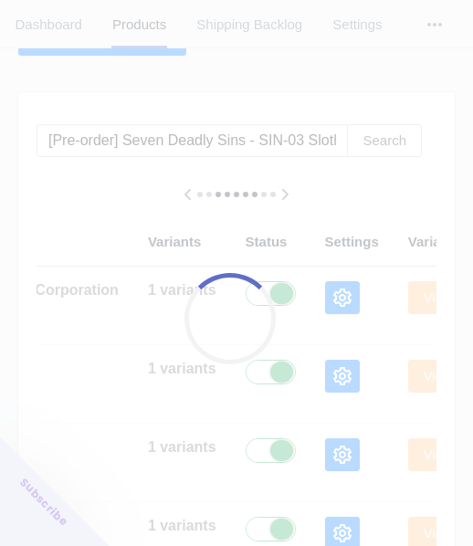
scroll to position [0, 767]
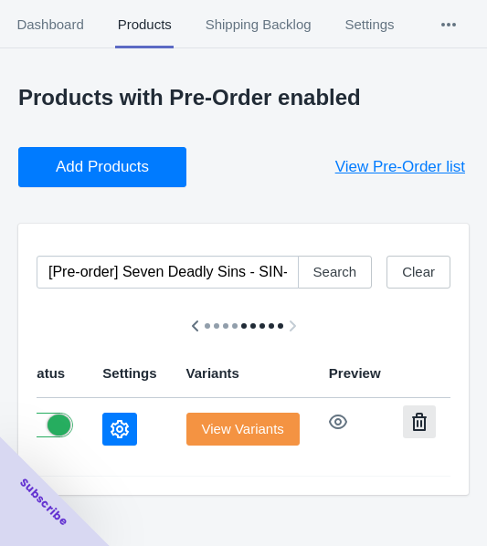
click at [410, 422] on icon "button" at bounding box center [419, 422] width 18 height 18
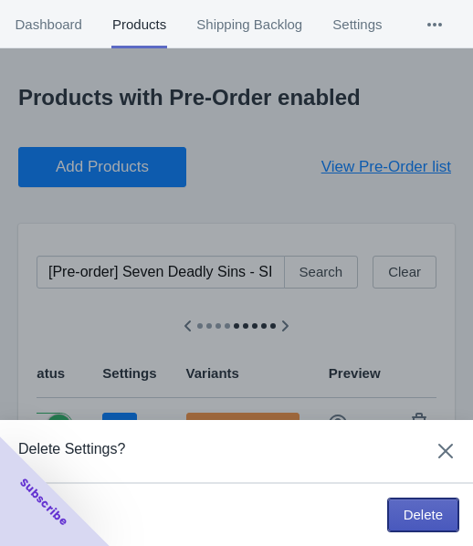
click at [415, 510] on span "Delete" at bounding box center [423, 515] width 39 height 15
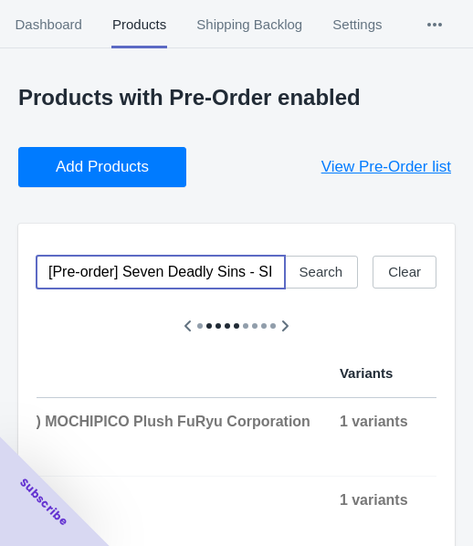
click at [157, 275] on input "[Pre-order] Seven Deadly Sins - SIN-03 Sloth 1/10 Scale Model Kit MS General" at bounding box center [161, 272] width 248 height 33
paste input "GODDESS OF VICTORY: [PERSON_NAME] (Bay Goddess Ver.) 1/6 Scale Figure Reverse S…"
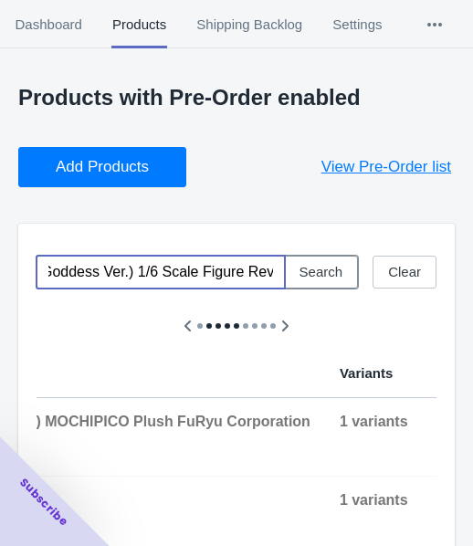
click at [326, 270] on span "Search" at bounding box center [321, 272] width 44 height 15
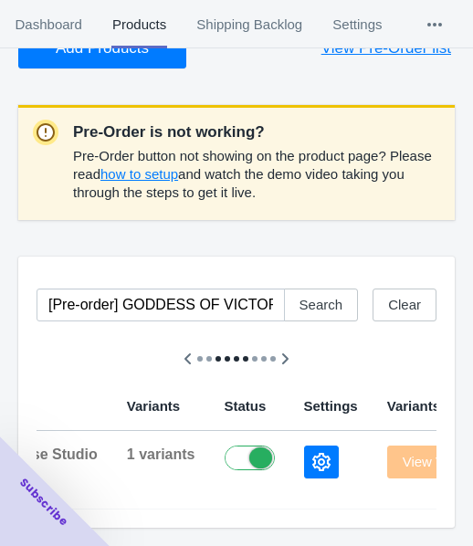
scroll to position [0, 927]
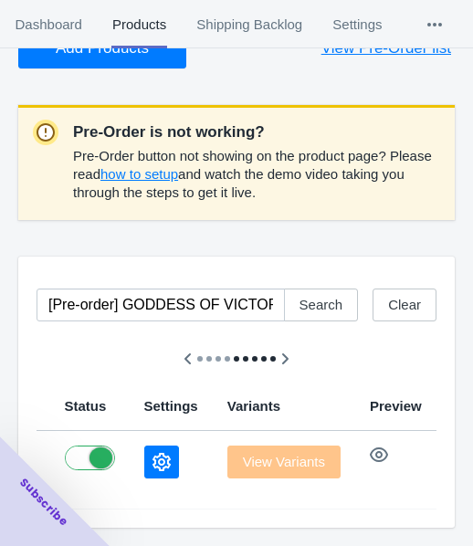
click at [444, 441] on button "button" at bounding box center [460, 454] width 33 height 33
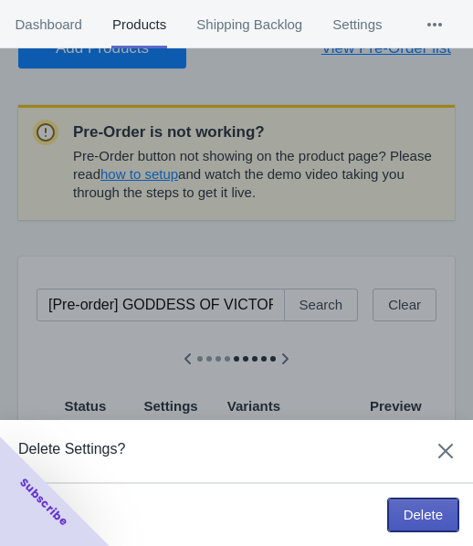
click at [415, 518] on span "Delete" at bounding box center [423, 515] width 39 height 15
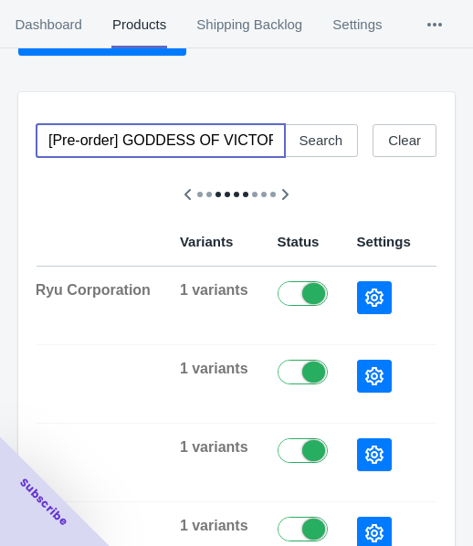
click at [158, 152] on input "[Pre-order] GODDESS OF VICTORY: [PERSON_NAME] (Bay Goddess Ver.) 1/6 Scale Figu…" at bounding box center [161, 140] width 248 height 33
paste input "Monthly Girl Nozaki-[PERSON_NAME] & [PERSON_NAME] Nendoroid Good Smile Arts [GE…"
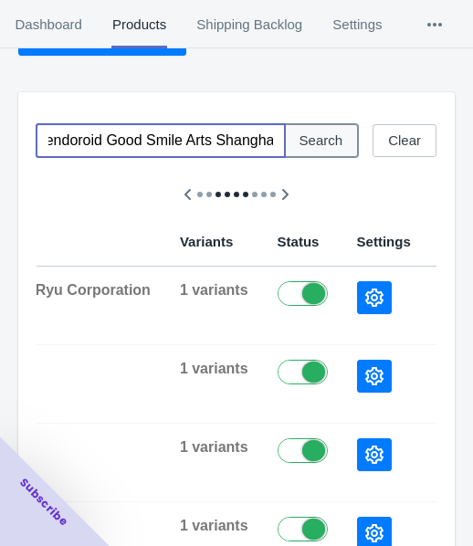
click at [316, 134] on span "Search" at bounding box center [321, 140] width 44 height 15
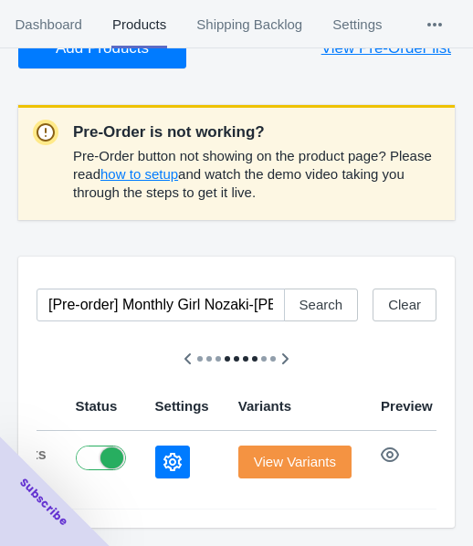
scroll to position [0, 1000]
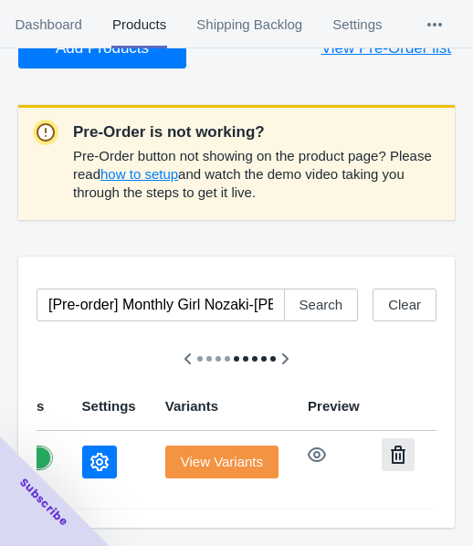
click at [389, 447] on icon "button" at bounding box center [398, 455] width 18 height 18
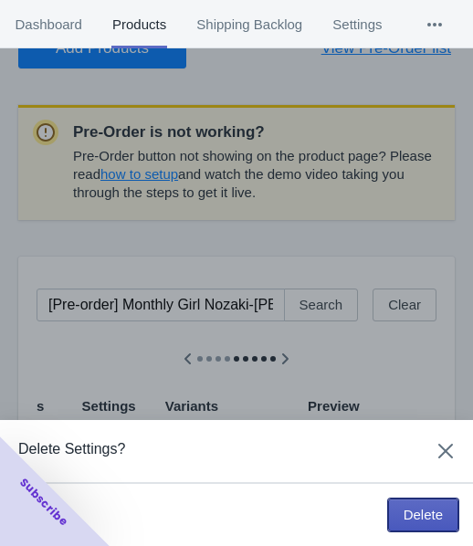
click at [413, 518] on span "Delete" at bounding box center [423, 515] width 39 height 15
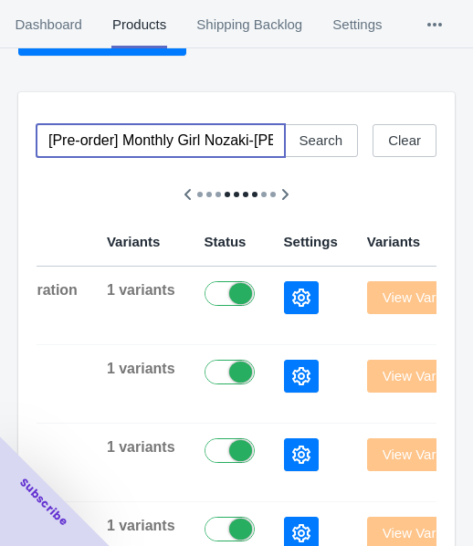
click at [163, 148] on input "[Pre-order] Monthly Girl Nozaki-[PERSON_NAME] & [PERSON_NAME] Nendoroid Good Sm…" at bounding box center [161, 140] width 248 height 33
paste input "Blue Archive - Hoshino 1/7 Scale Figure WING"
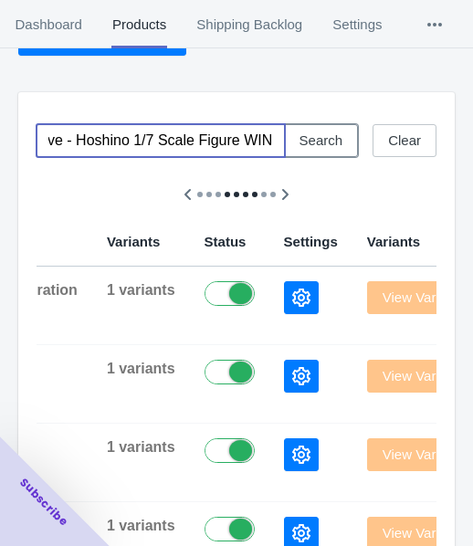
click at [344, 143] on button "Search" at bounding box center [321, 140] width 75 height 33
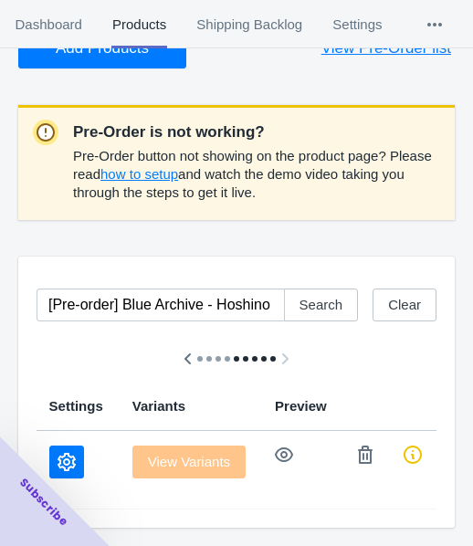
scroll to position [0, 646]
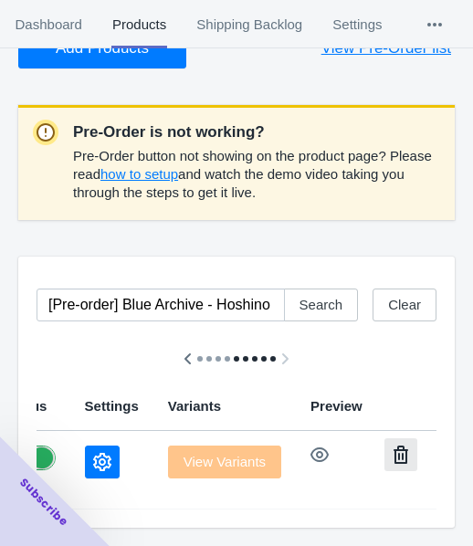
click at [392, 446] on icon "button" at bounding box center [401, 455] width 18 height 18
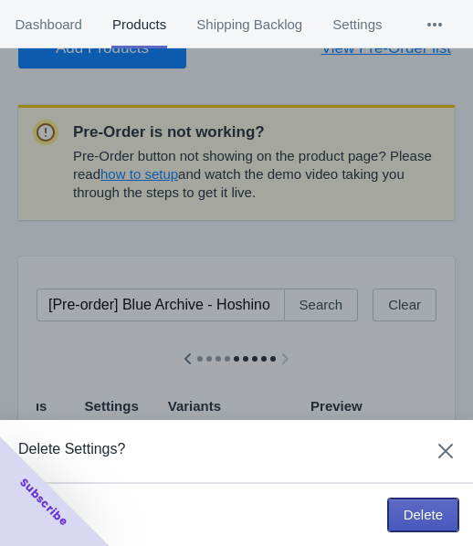
click at [410, 502] on button "Delete" at bounding box center [423, 515] width 70 height 33
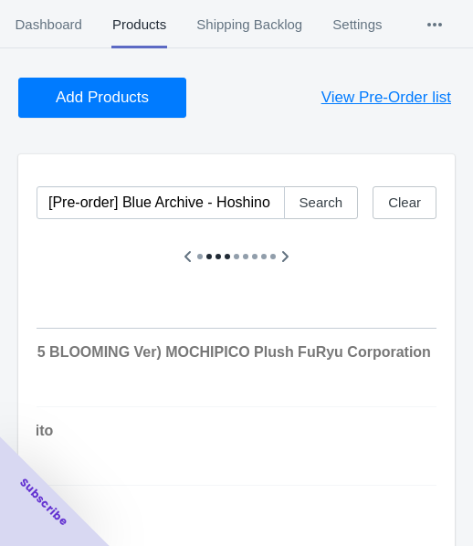
scroll to position [40, 0]
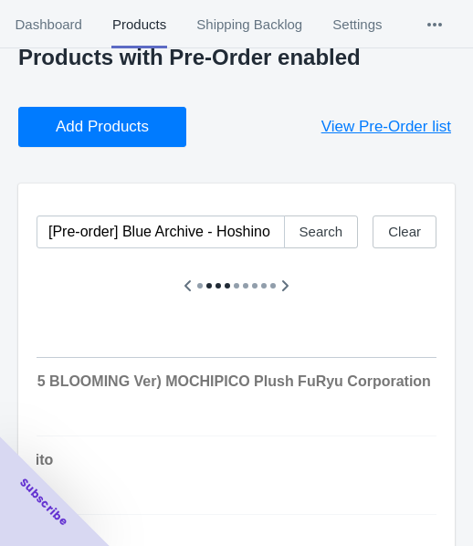
click at [151, 206] on div "[Pre-order] Blue Archive - Hoshino 1/7 Scale Figure WING Search Clear" at bounding box center [229, 224] width 415 height 47
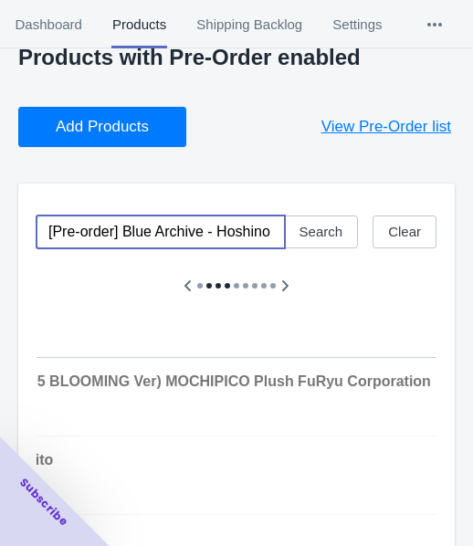
click at [152, 225] on input "[Pre-order] Blue Archive - Hoshino 1/7 Scale Figure WING" at bounding box center [161, 231] width 248 height 33
paste input "Monogatari Series - [PERSON_NAME] 1/7 Scale Figure Solarain"
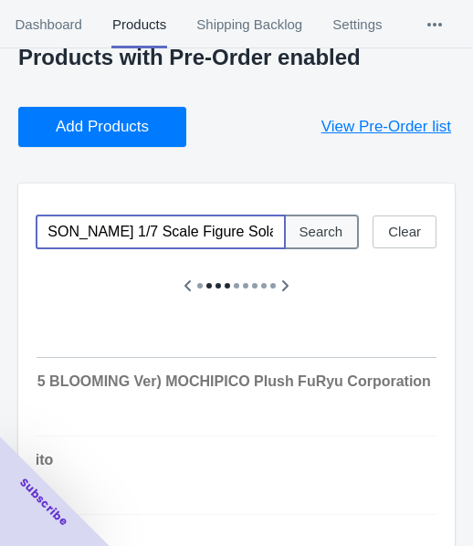
scroll to position [0, 0]
click at [308, 225] on span "Search" at bounding box center [321, 232] width 44 height 15
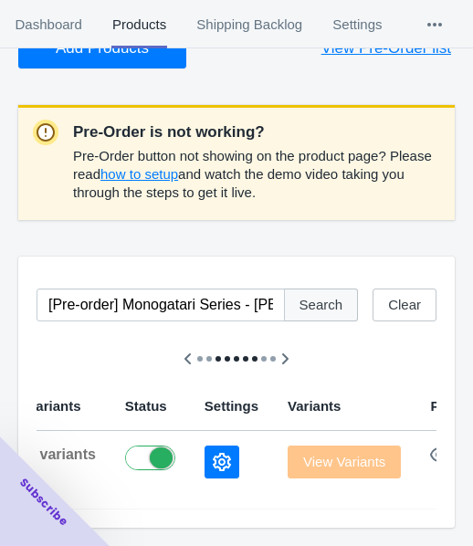
scroll to position [131, 0]
click at [335, 298] on span "Search" at bounding box center [321, 305] width 44 height 15
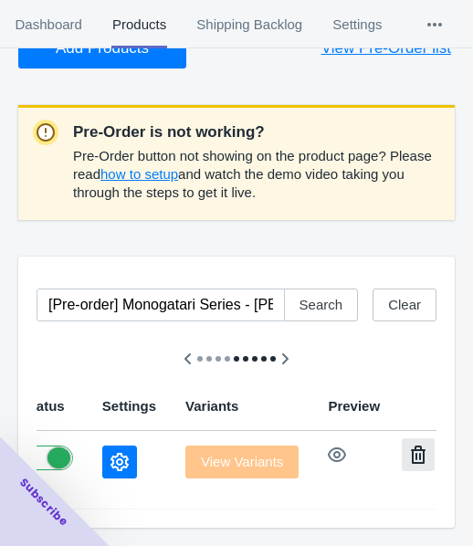
click at [409, 447] on icon "button" at bounding box center [418, 455] width 18 height 18
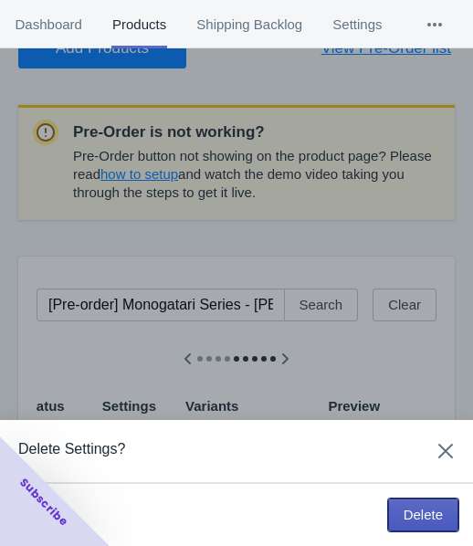
click at [407, 513] on span "Delete" at bounding box center [423, 515] width 39 height 15
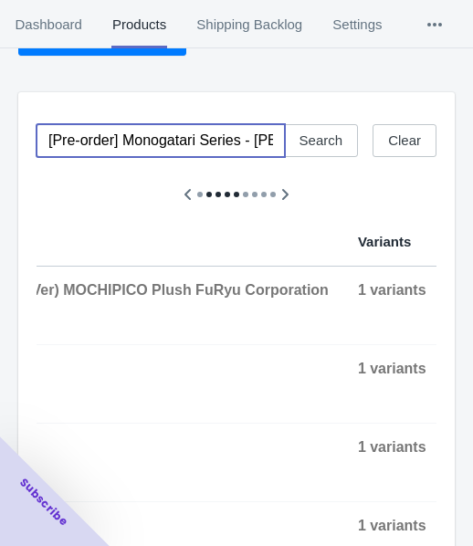
click at [146, 140] on input "[Pre-order] Monogatari Series - [PERSON_NAME] 1/7 Scale Figure Solarain" at bounding box center [161, 140] width 248 height 33
click at [347, 142] on button "Search" at bounding box center [321, 140] width 75 height 33
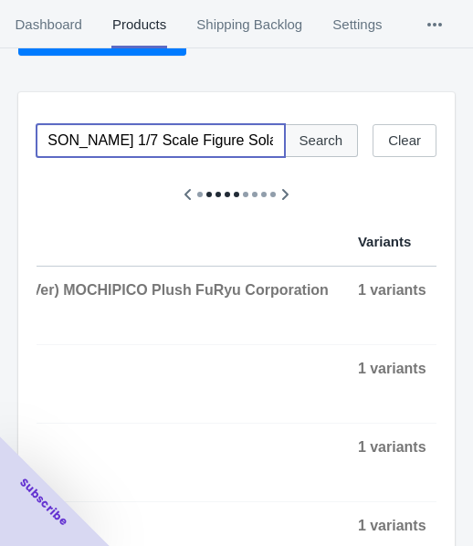
scroll to position [0, 0]
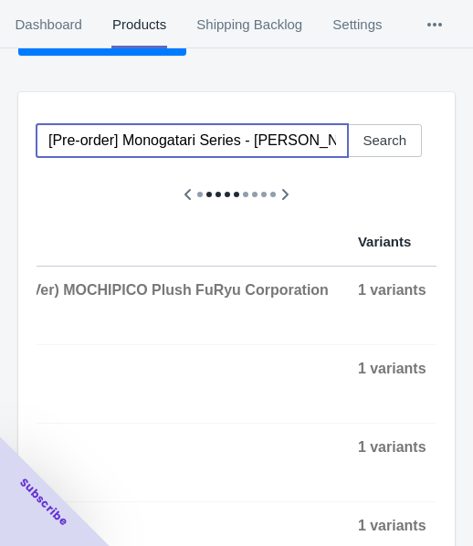
click at [169, 129] on input "[Pre-order] Monogatari Series - [PERSON_NAME] 1/7 Scale Figure Solarain" at bounding box center [192, 140] width 311 height 33
paste input "Punipuni Plushi"
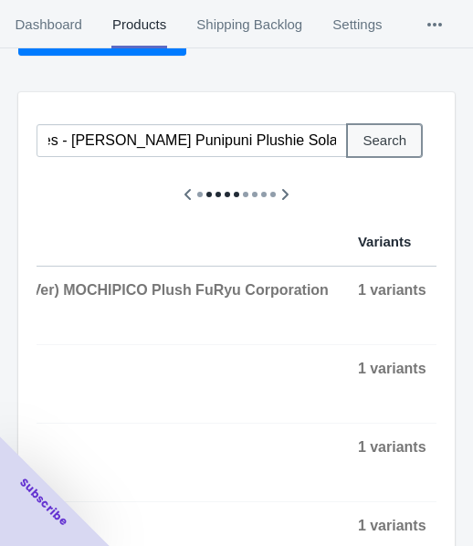
click at [388, 148] on span "Search" at bounding box center [385, 140] width 44 height 15
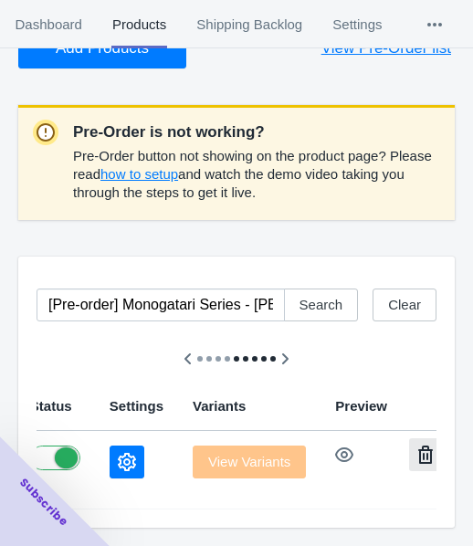
click at [409, 441] on button "button" at bounding box center [425, 454] width 33 height 33
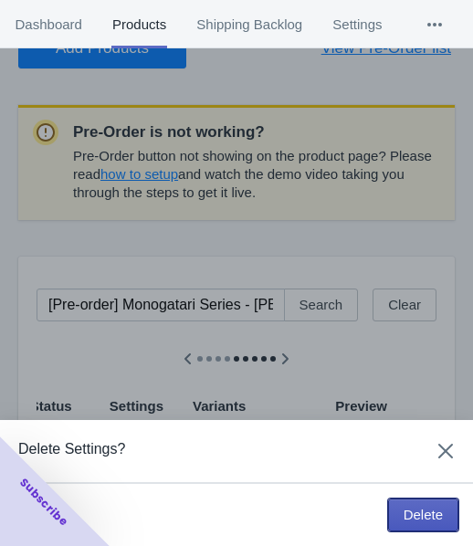
click at [414, 508] on span "Delete" at bounding box center [423, 515] width 39 height 15
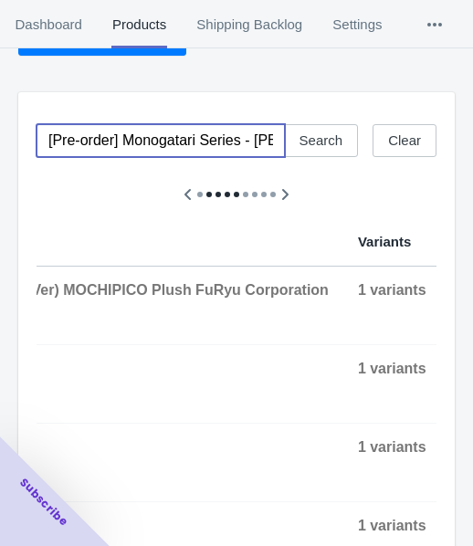
click at [173, 130] on input "[Pre-order] Monogatari Series - [PERSON_NAME] Punipuni Plushie Solarain" at bounding box center [161, 140] width 248 height 33
paste input "Touhou Project - [PERSON_NAME] (Innocent Time Ver.) 1/6 Scale Figure Reverse St…"
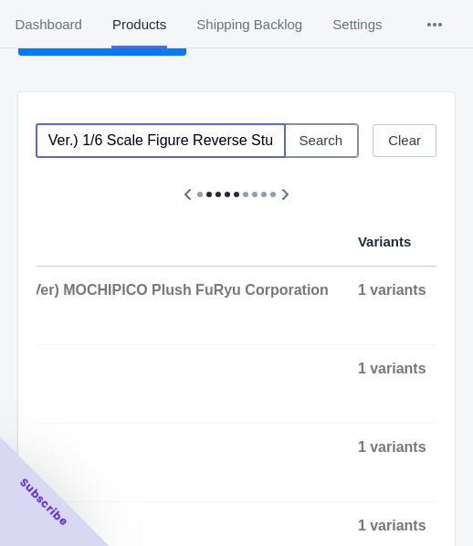
click at [310, 140] on span "Search" at bounding box center [321, 140] width 44 height 15
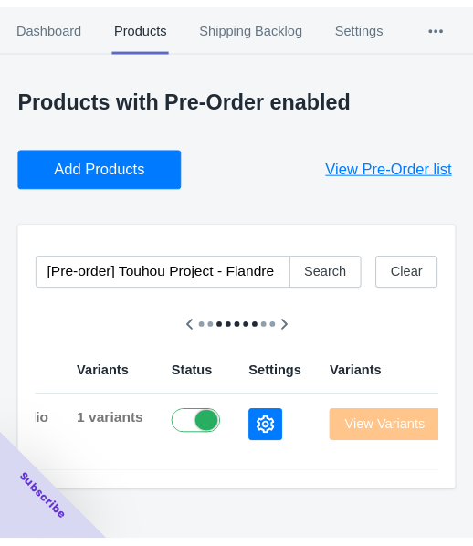
scroll to position [0, 888]
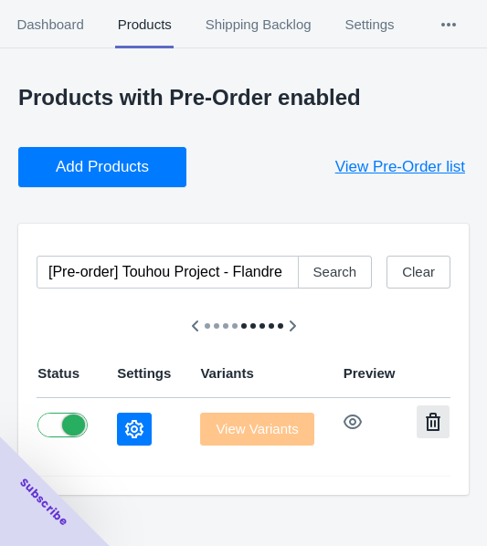
click at [416, 411] on button "button" at bounding box center [432, 421] width 33 height 33
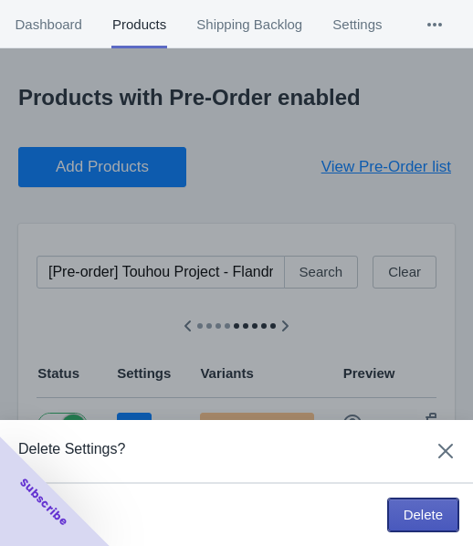
click at [427, 514] on span "Delete" at bounding box center [423, 515] width 39 height 15
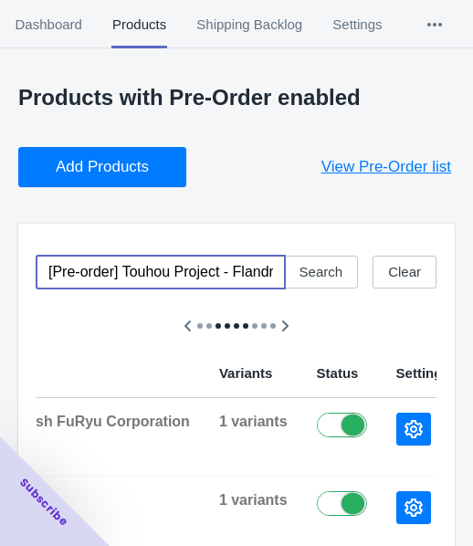
click at [155, 288] on input "[Pre-order] Touhou Project - Flandre Scarlet (Innocent Time Ver.) 1/6 Scale Fig…" at bounding box center [161, 272] width 248 height 33
paste input "BrownDust2 - [PERSON_NAME] (Code Name S ver.) 1/7 Scale Figure APEX"
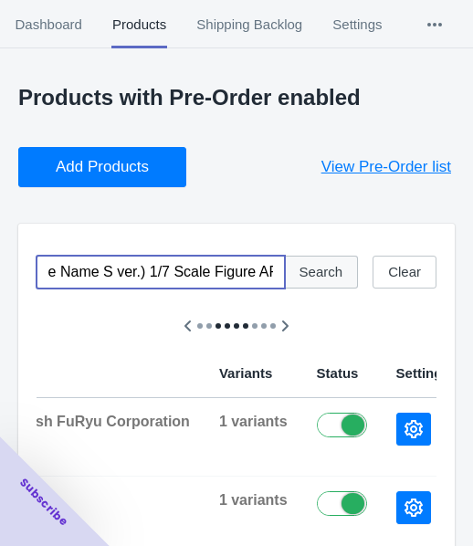
click at [320, 281] on button "Search" at bounding box center [321, 272] width 75 height 33
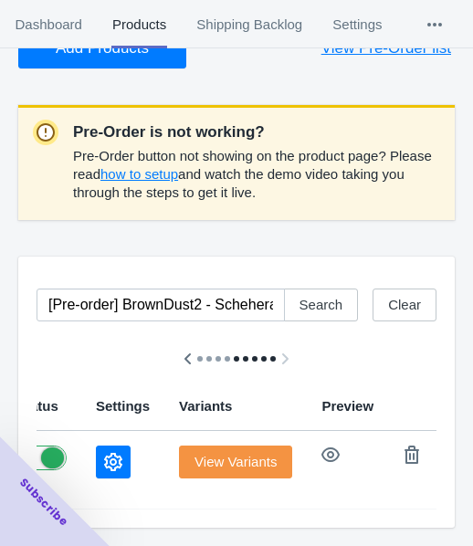
scroll to position [131, 0]
click at [395, 441] on button "button" at bounding box center [411, 454] width 33 height 33
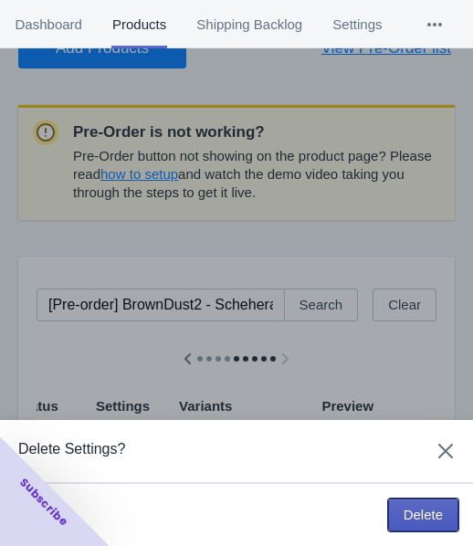
click at [418, 508] on span "Delete" at bounding box center [423, 515] width 39 height 15
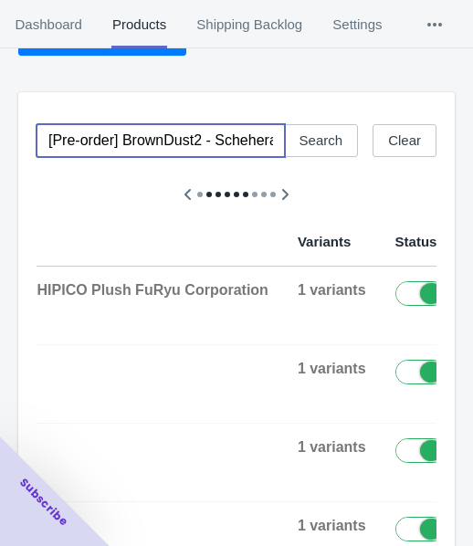
click at [164, 130] on input "[Pre-order] BrownDust2 - Scheherazade (Code Name S ver.) 1/7 Scale Figure APEX" at bounding box center [161, 140] width 248 height 33
paste input "Original Character - Tea Time Cats & Siamese Cat Azukisan DLC Series Mini Figur…"
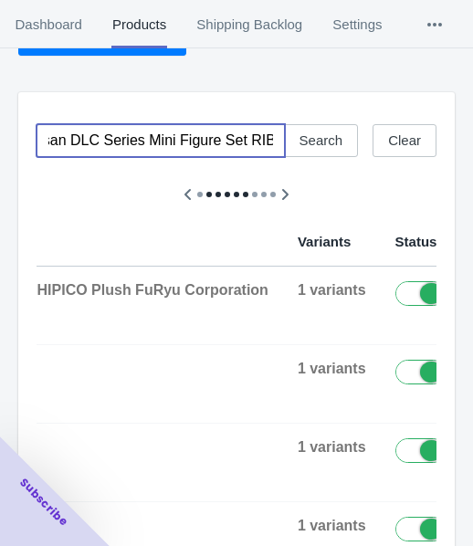
click at [317, 140] on span "Search" at bounding box center [321, 140] width 44 height 15
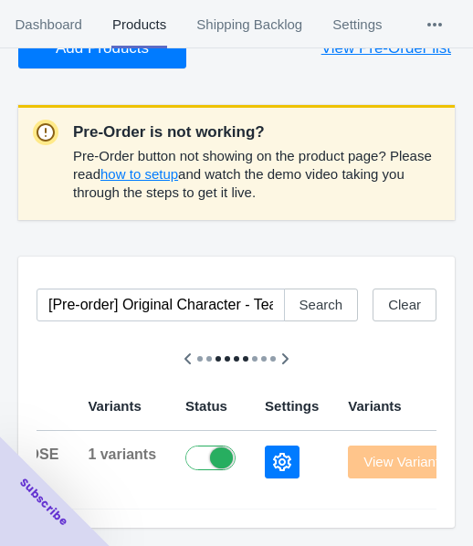
scroll to position [0, 961]
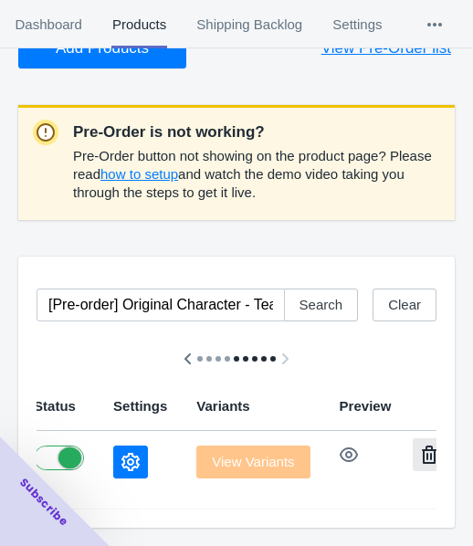
click at [413, 455] on button "button" at bounding box center [429, 454] width 33 height 33
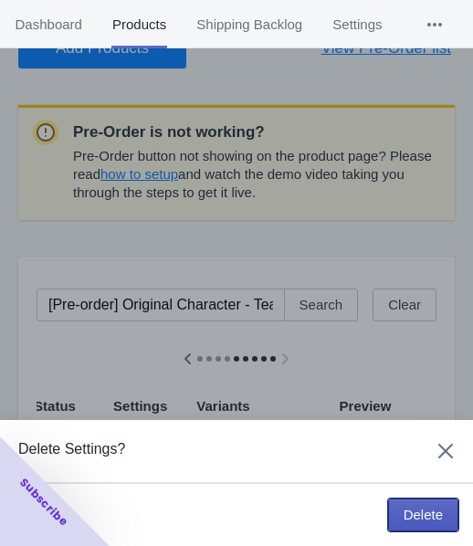
click at [404, 513] on span "Delete" at bounding box center [423, 515] width 39 height 15
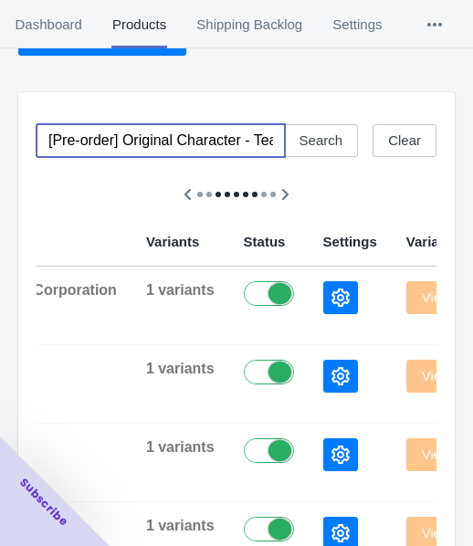
click at [171, 142] on input "[Pre-order] Original Character - Tea Time Cats & Siamese Cat Azukisan DLC Serie…" at bounding box center [161, 140] width 248 height 33
click at [323, 135] on span "Search" at bounding box center [321, 140] width 44 height 15
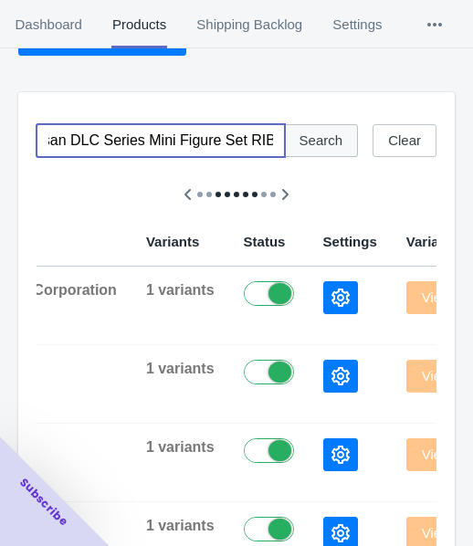
scroll to position [0, 0]
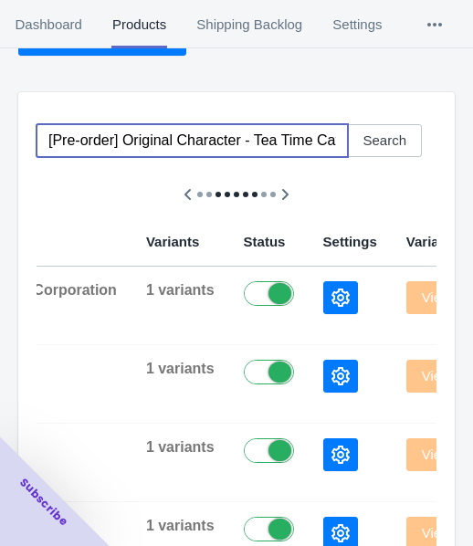
click at [171, 152] on input "[Pre-order] Original Character - Tea Time Cats & Siamese Cat Azukisan DLC Serie…" at bounding box center [192, 140] width 311 height 33
paste input "Hatsune Miku - Snow Miku (Frost Echo Ver.) Plastic Model Kit SOSKILL"
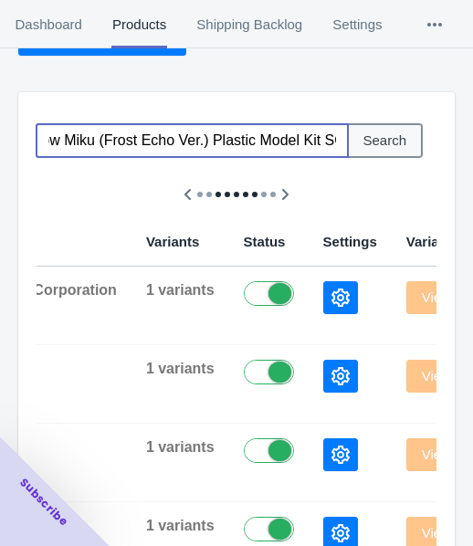
click at [383, 143] on span "Search" at bounding box center [385, 140] width 44 height 15
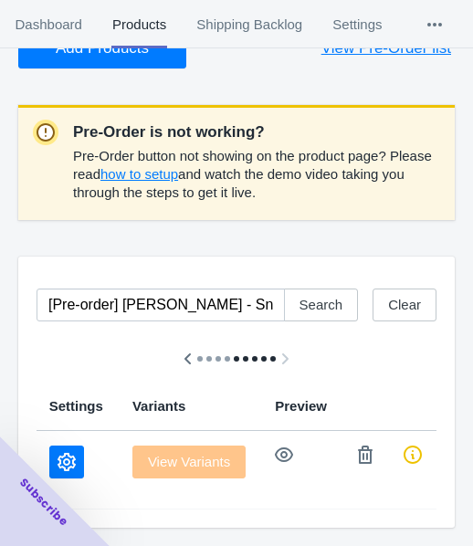
scroll to position [0, 807]
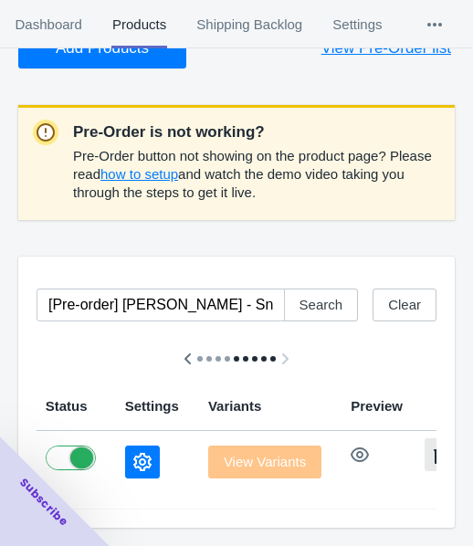
click at [432, 447] on icon "button" at bounding box center [441, 455] width 18 height 18
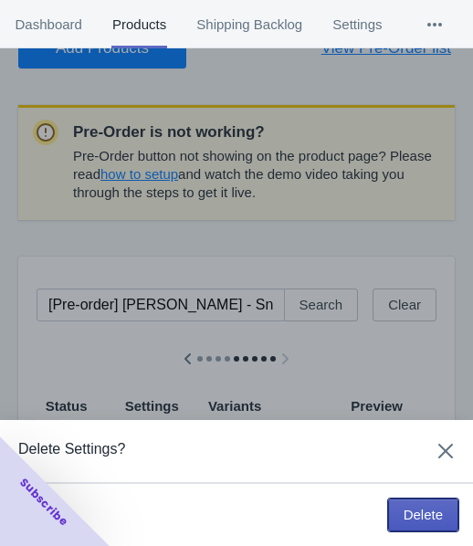
click at [411, 513] on span "Delete" at bounding box center [423, 515] width 39 height 15
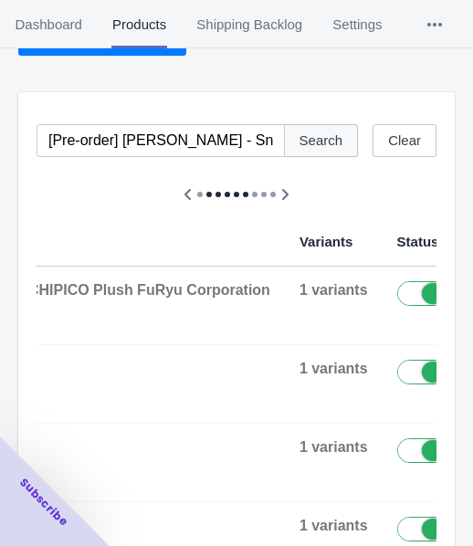
click at [329, 146] on span "Search" at bounding box center [321, 140] width 44 height 15
click at [148, 121] on div "[Pre-order] [PERSON_NAME] - Snow Miku (Frost Echo Ver.) Plastic Model Kit SOSKI…" at bounding box center [229, 133] width 415 height 47
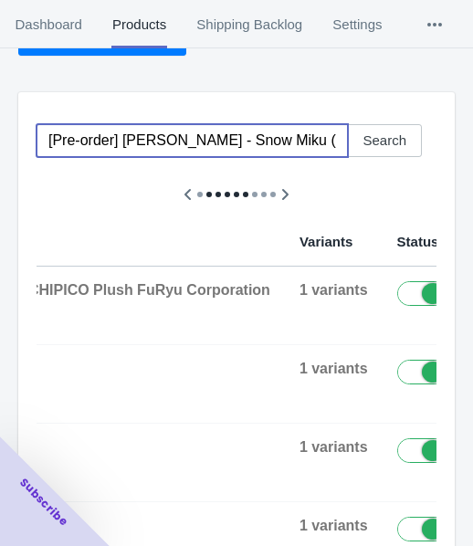
click at [157, 137] on input "[Pre-order] [PERSON_NAME] - Snow Miku (Frost Echo Ver.) Plastic Model Kit SOSKI…" at bounding box center [192, 140] width 311 height 33
paste input "NEEDY STREAMER OVERLOAD - OMGkawaiiAngel (Anniversary Party Ver.) 1/7 Scale Fig…"
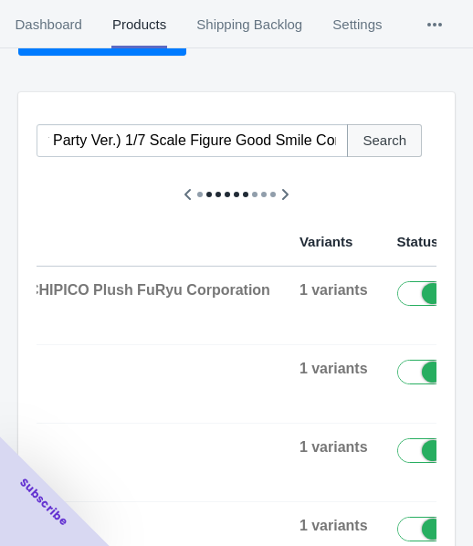
click at [399, 140] on span "Search" at bounding box center [385, 140] width 44 height 15
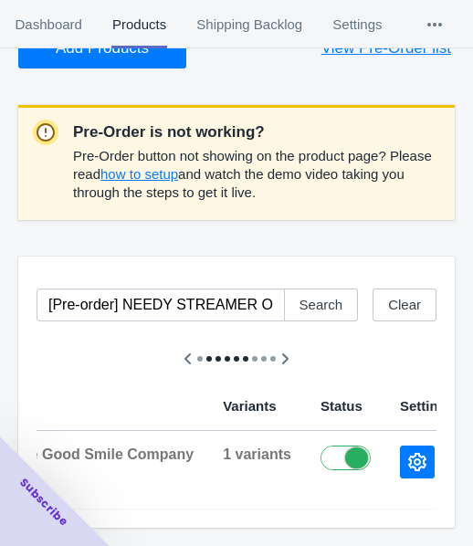
scroll to position [0, 1088]
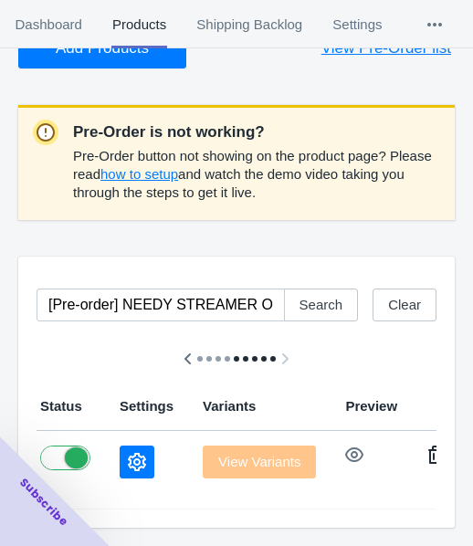
click at [426, 446] on icon "button" at bounding box center [435, 455] width 18 height 18
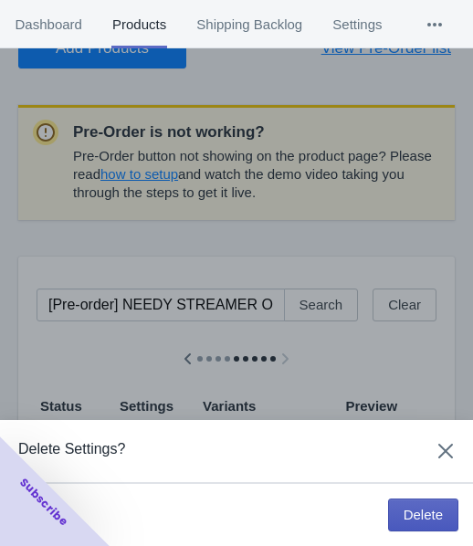
click at [416, 516] on span "Delete" at bounding box center [423, 515] width 39 height 15
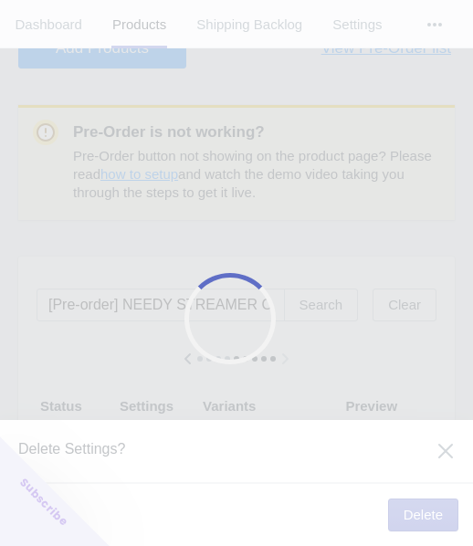
scroll to position [0, 1073]
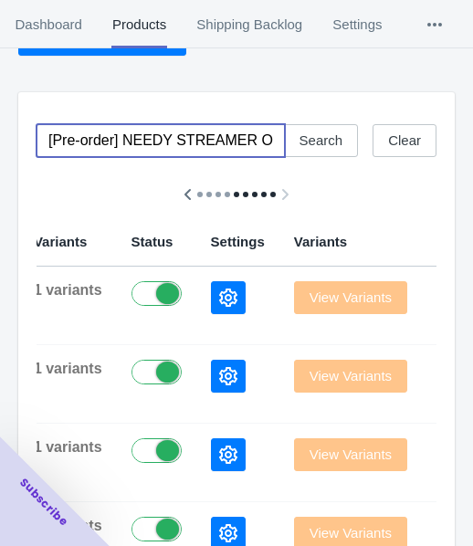
click at [199, 139] on input "[Pre-order] NEEDY STREAMER OVERLOAD - OMGkawaiiAngel (Anniversary Party Ver.) 1…" at bounding box center [161, 140] width 248 height 33
paste input "Alya Sometimes Hides Her Feelings in Russian - Alya (Light Novel Catgirl Ver.) …"
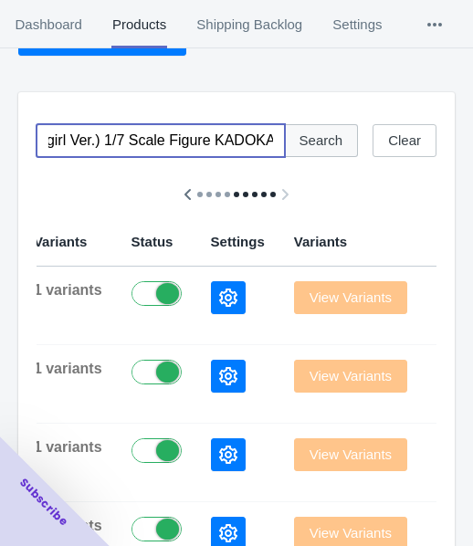
click at [337, 144] on span "Search" at bounding box center [321, 140] width 44 height 15
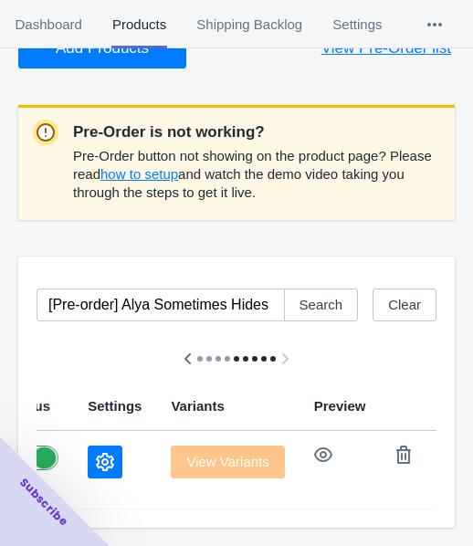
scroll to position [0, 1050]
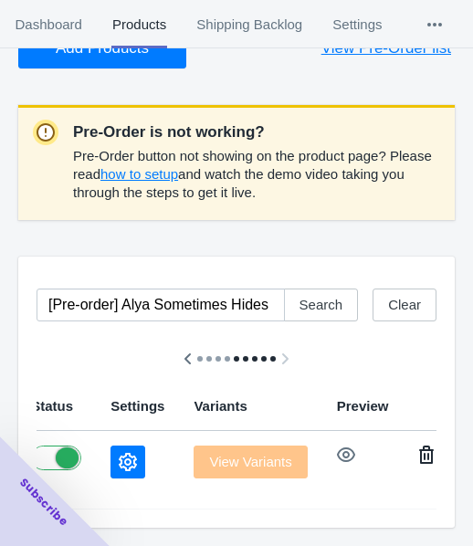
click at [417, 448] on icon "button" at bounding box center [426, 455] width 18 height 18
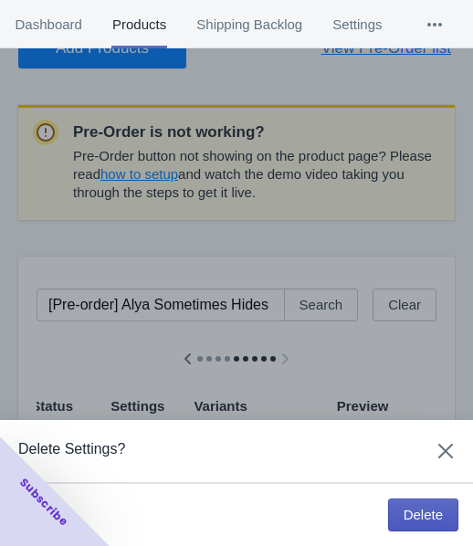
click at [415, 517] on span "Delete" at bounding box center [423, 515] width 39 height 15
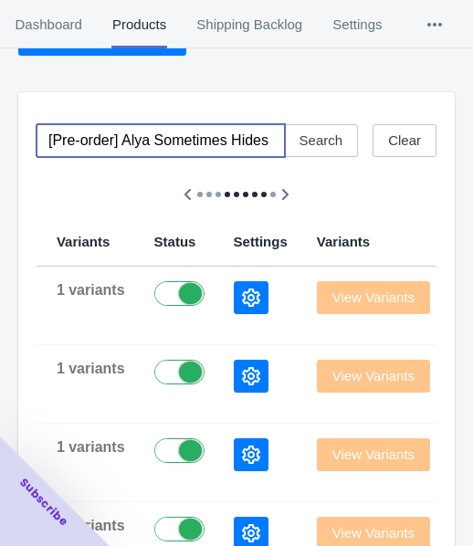
click at [164, 141] on input "[Pre-order] Alya Sometimes Hides Her Feelings in Russian - Alya (Light Novel Ca…" at bounding box center [161, 140] width 248 height 33
paste input "Blue Archive - Aru (Dress Ver) 1/7 Scale Figure Good Smile Company"
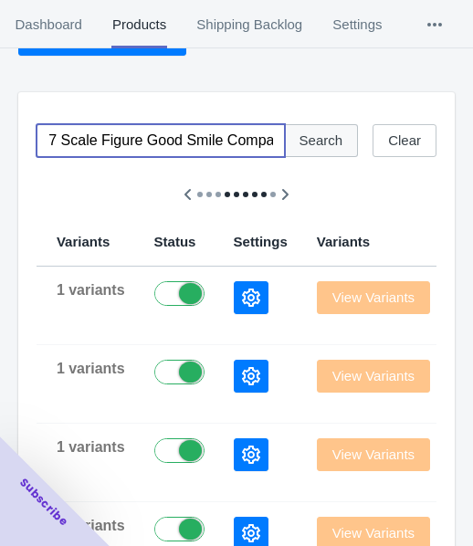
type input "[Pre-order] Blue Archive - Aru (Dress Ver) 1/7 Scale Figure Good Smile Company"
click at [338, 143] on span "Search" at bounding box center [321, 140] width 44 height 15
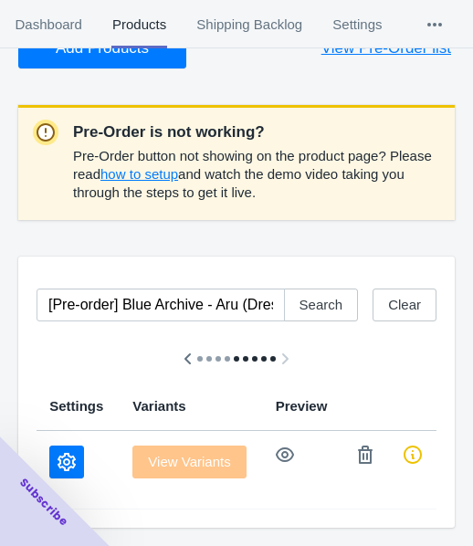
scroll to position [0, 794]
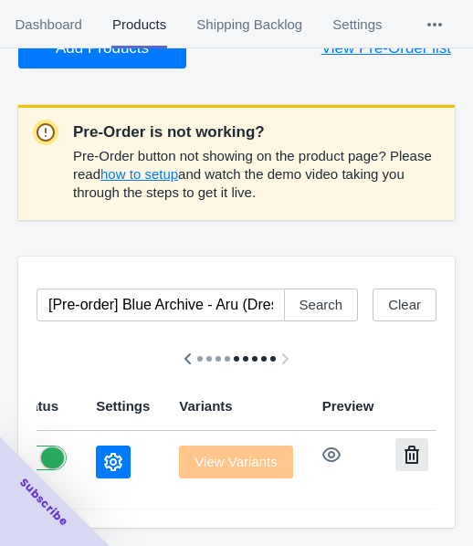
click at [405, 446] on icon "button" at bounding box center [412, 455] width 15 height 18
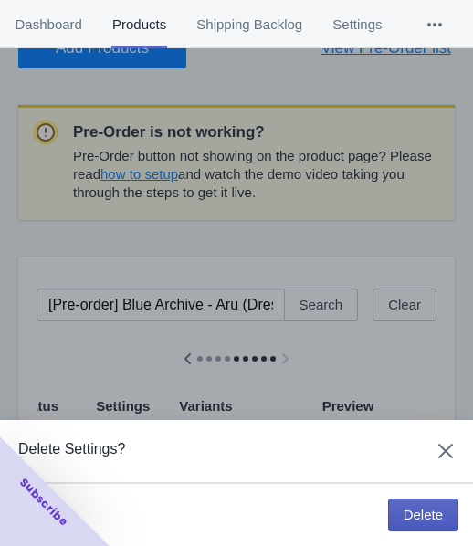
click at [415, 513] on span "Delete" at bounding box center [423, 515] width 39 height 15
